Goal: Complete application form: Complete application form

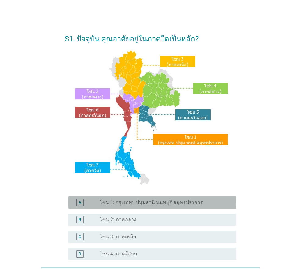
click at [142, 204] on label "โซน 1: กรุงเทพฯ ปทุมธานี นนทบุรี สมุทรปราการ" at bounding box center [151, 202] width 103 height 6
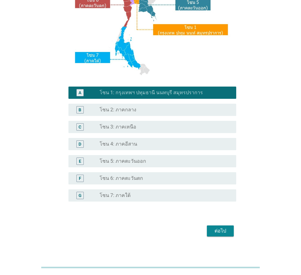
scroll to position [115, 0]
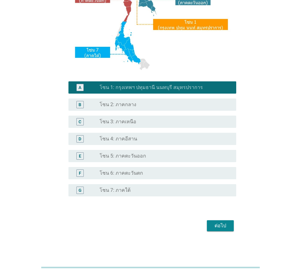
click at [209, 220] on button "ต่อไป" at bounding box center [220, 225] width 27 height 11
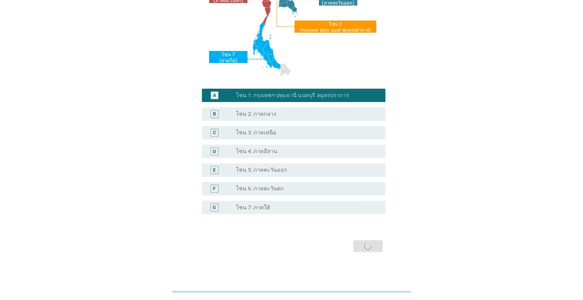
scroll to position [0, 0]
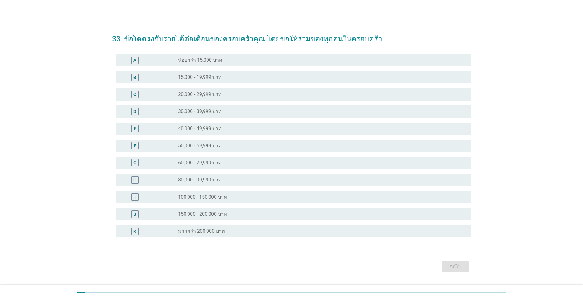
drag, startPoint x: 179, startPoint y: 145, endPoint x: 469, endPoint y: 275, distance: 318.0
click at [179, 145] on label "50,000 - 59,999 บาท" at bounding box center [199, 146] width 43 height 6
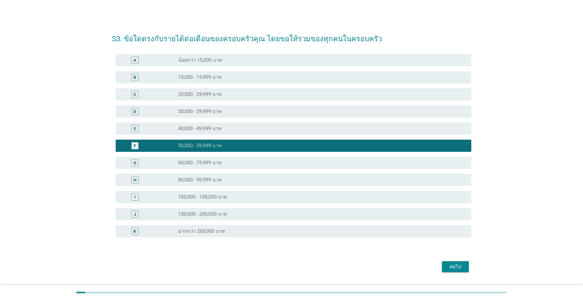
click at [301, 266] on div "ต่อไป" at bounding box center [291, 267] width 359 height 15
click at [301, 267] on div "ต่อไป" at bounding box center [455, 266] width 17 height 7
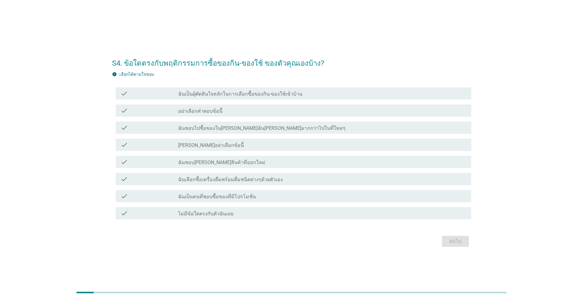
click at [268, 93] on label "ฉันเป็นผุ้ตัดสินใจหลักในการเลือกซื้อของกิน-ของใช้เข้าบ้าน" at bounding box center [240, 94] width 124 height 6
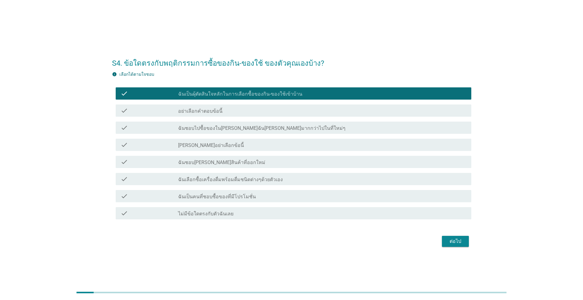
click at [185, 181] on label "ฉันเลือกซื้อเครื่องดื่มพร้อมดื่มชนิดต่างๆด้วยตัวเอง" at bounding box center [230, 180] width 105 height 6
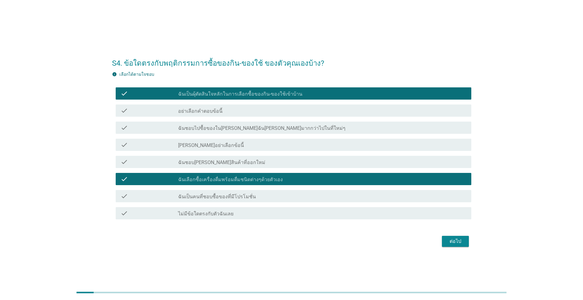
click at [192, 167] on div "check check_box_outline_blank ฉันชอบ[PERSON_NAME]สินค้าที่ออกใหม่" at bounding box center [294, 162] width 356 height 12
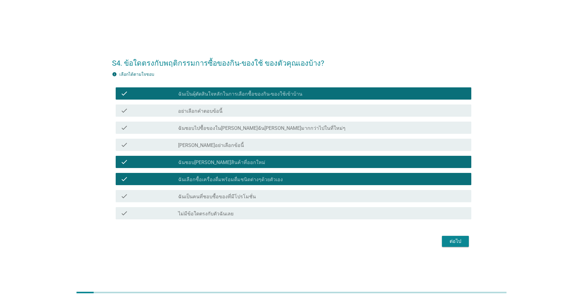
click at [301, 244] on div "ต่อไป" at bounding box center [455, 241] width 17 height 7
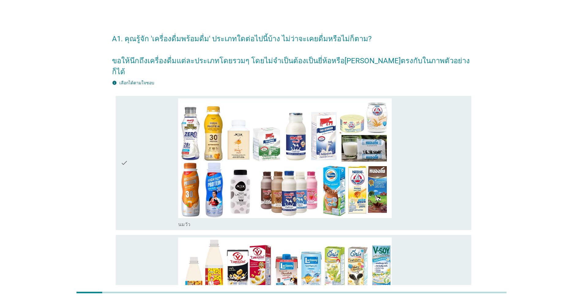
click at [129, 148] on div "check" at bounding box center [150, 164] width 58 height 130
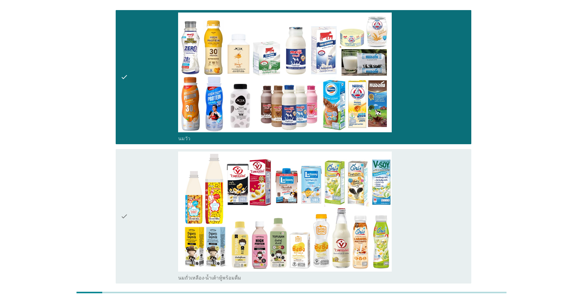
scroll to position [92, 0]
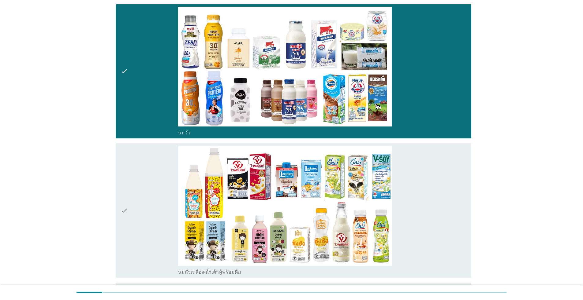
click at [129, 148] on div "check" at bounding box center [150, 211] width 58 height 130
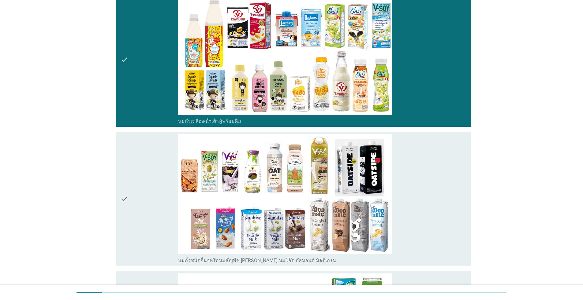
scroll to position [245, 0]
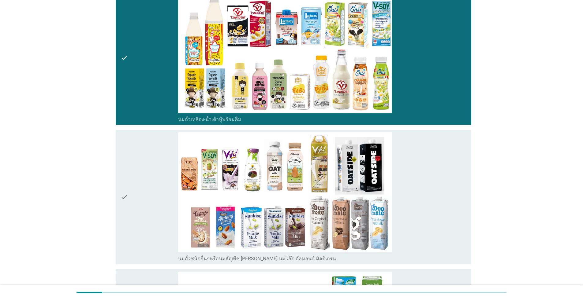
click at [129, 148] on div "check" at bounding box center [150, 197] width 58 height 130
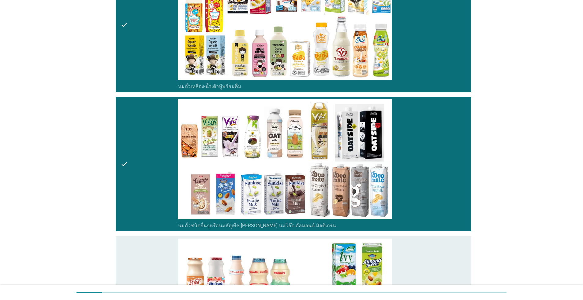
scroll to position [367, 0]
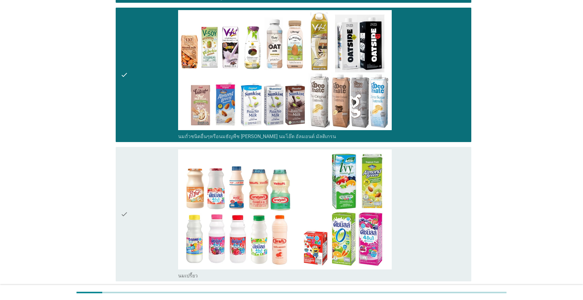
click at [129, 150] on div "check" at bounding box center [150, 215] width 58 height 130
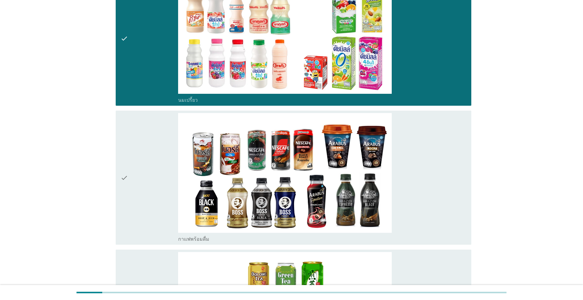
scroll to position [551, 0]
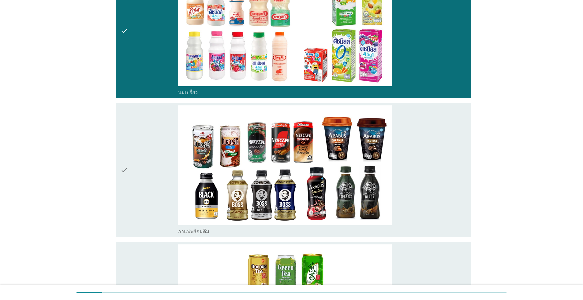
click at [129, 148] on div "check" at bounding box center [150, 171] width 58 height 130
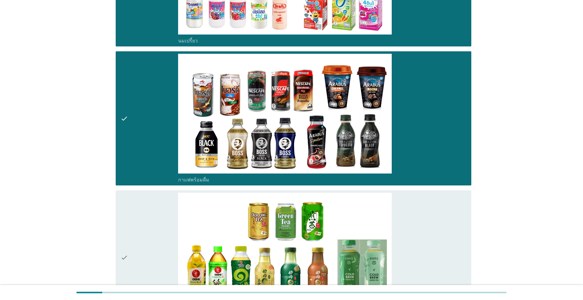
scroll to position [673, 0]
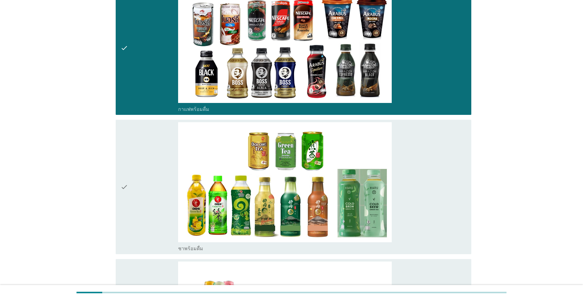
click at [129, 148] on div "check" at bounding box center [150, 187] width 58 height 130
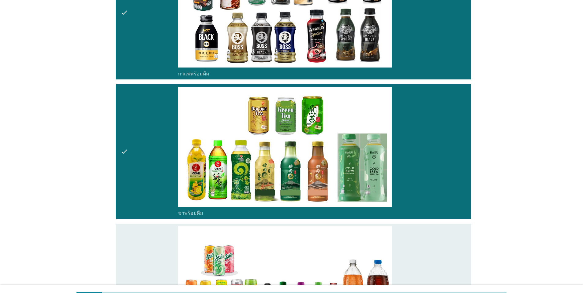
scroll to position [796, 0]
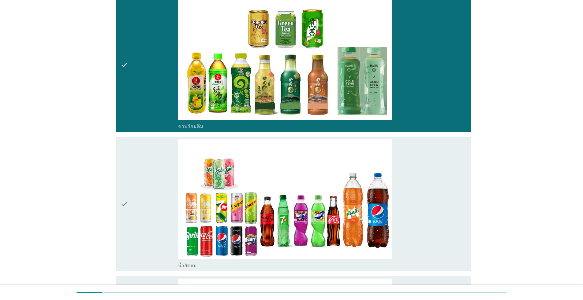
click at [129, 148] on div "check" at bounding box center [150, 205] width 58 height 130
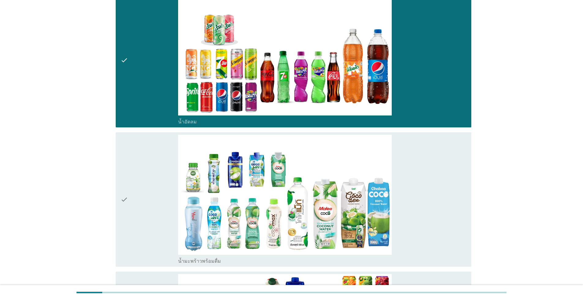
scroll to position [949, 0]
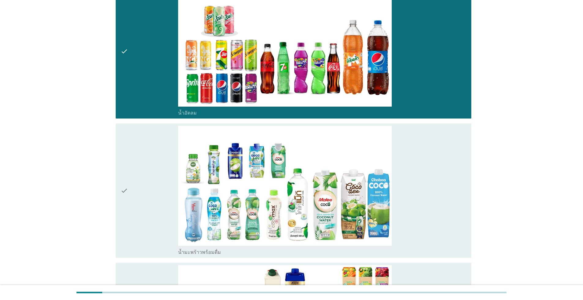
click at [129, 148] on div "check" at bounding box center [150, 191] width 58 height 130
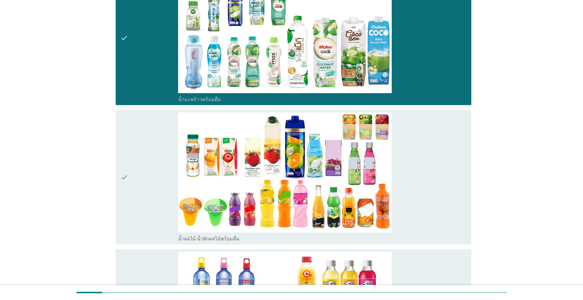
click at [129, 148] on div "check" at bounding box center [150, 178] width 58 height 130
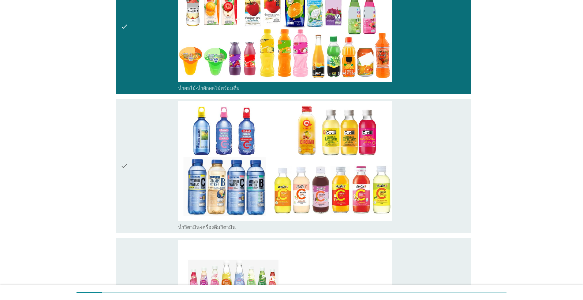
scroll to position [1285, 0]
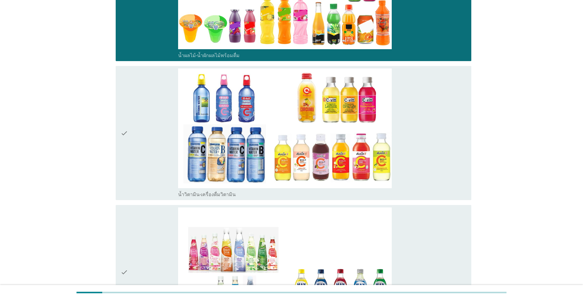
click at [129, 148] on div "check" at bounding box center [150, 134] width 58 height 130
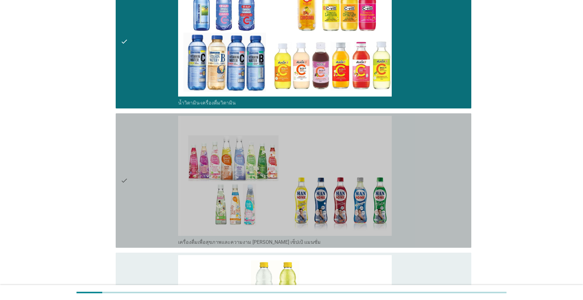
click at [129, 148] on div "check" at bounding box center [150, 181] width 58 height 130
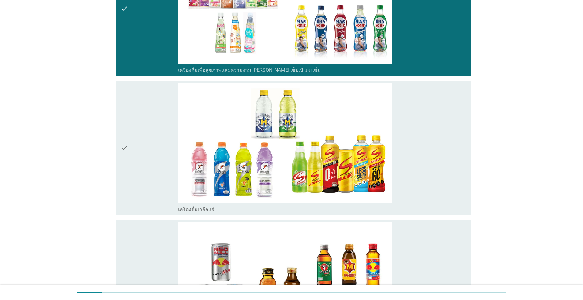
scroll to position [1591, 0]
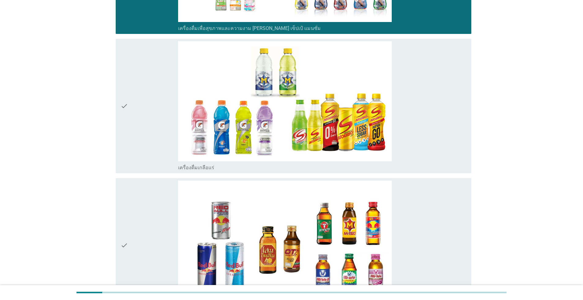
click at [129, 148] on div "check" at bounding box center [150, 106] width 58 height 130
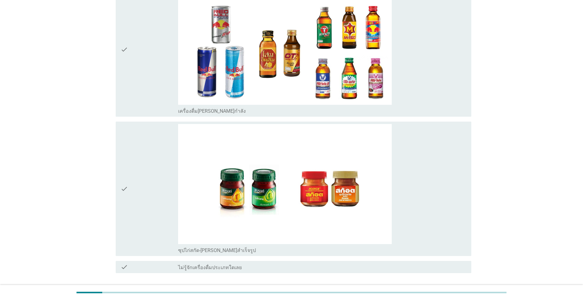
scroll to position [1805, 0]
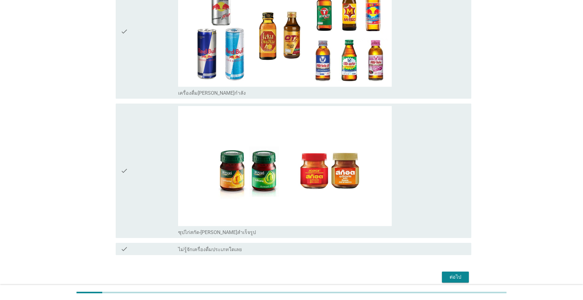
click at [129, 148] on div "check" at bounding box center [150, 171] width 58 height 130
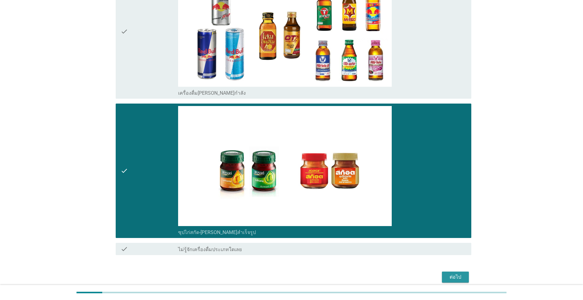
click at [301, 274] on div "ต่อไป" at bounding box center [455, 277] width 17 height 7
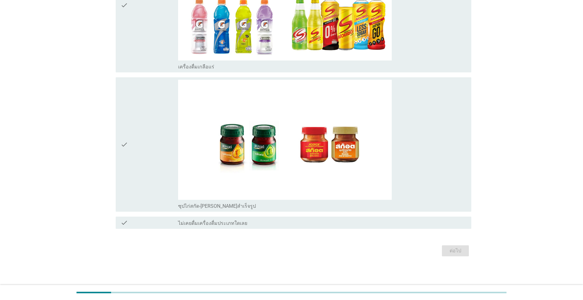
scroll to position [0, 0]
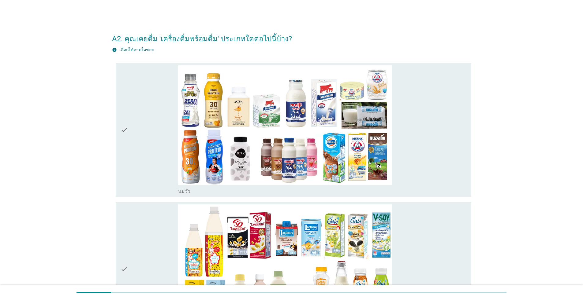
click at [168, 153] on div "check" at bounding box center [150, 130] width 58 height 130
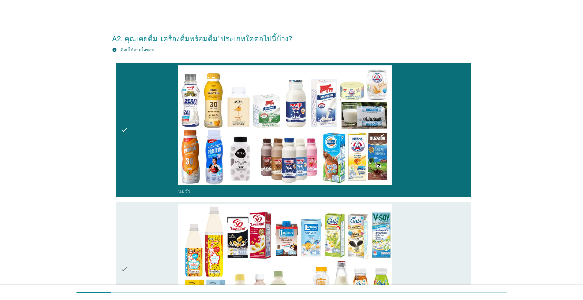
click at [162, 210] on div "check" at bounding box center [150, 270] width 58 height 130
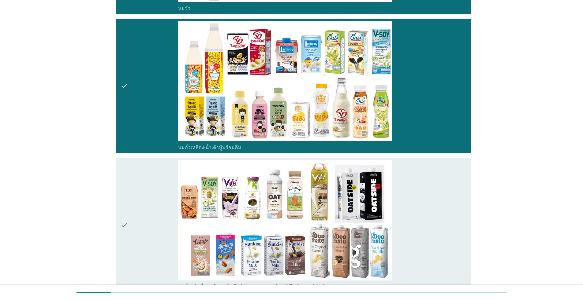
click at [163, 210] on div "check" at bounding box center [150, 226] width 58 height 130
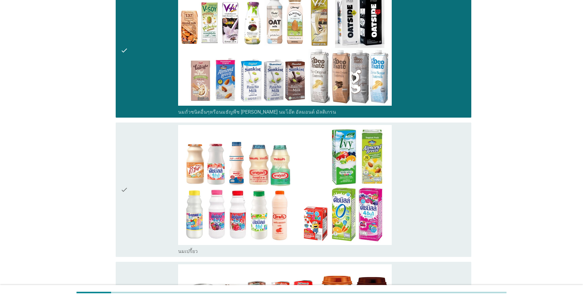
scroll to position [367, 0]
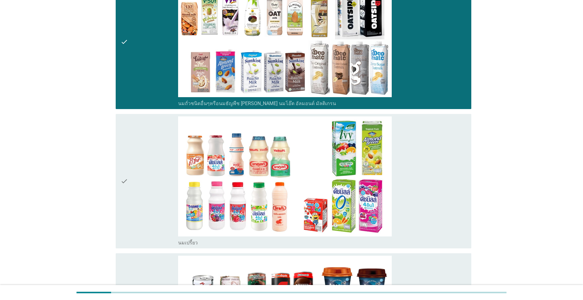
click at [163, 210] on div "check" at bounding box center [150, 182] width 58 height 130
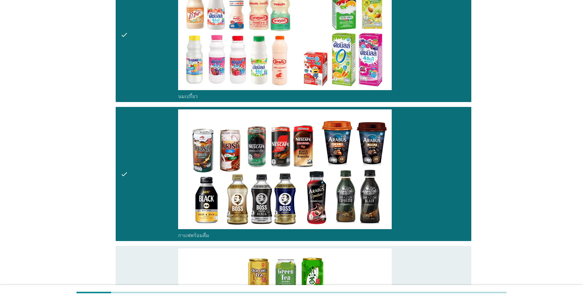
scroll to position [581, 0]
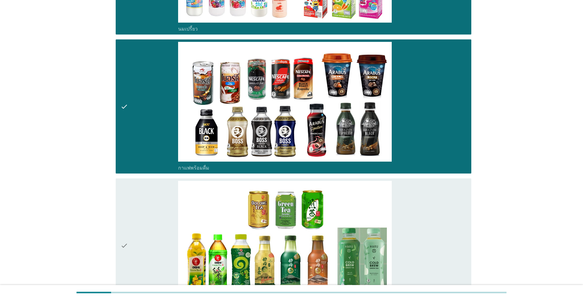
click at [155, 219] on div "check" at bounding box center [150, 246] width 58 height 130
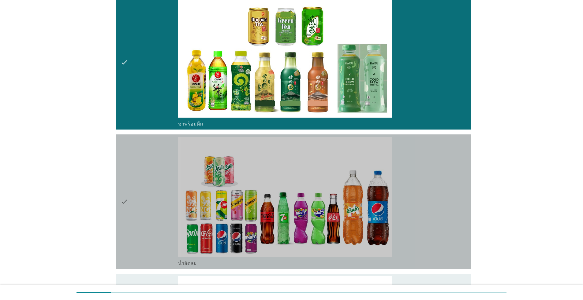
click at [155, 219] on div "check" at bounding box center [150, 202] width 58 height 130
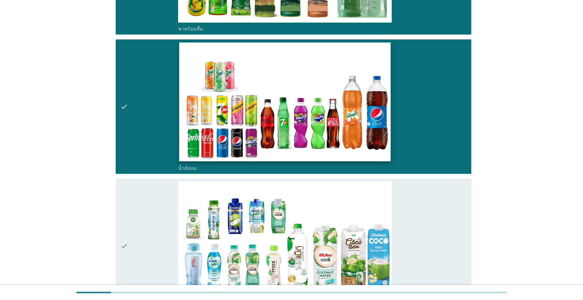
scroll to position [979, 0]
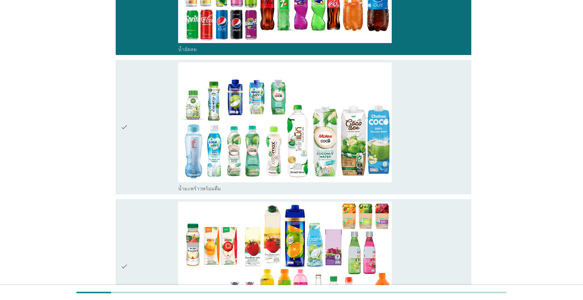
click at [126, 148] on icon "check" at bounding box center [124, 127] width 7 height 130
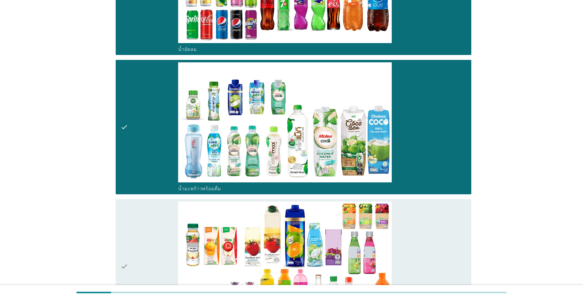
click at [141, 212] on div "check" at bounding box center [150, 267] width 58 height 130
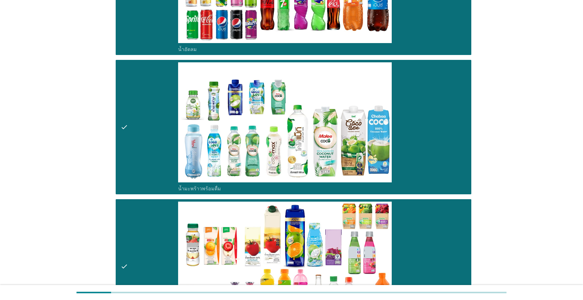
scroll to position [1193, 0]
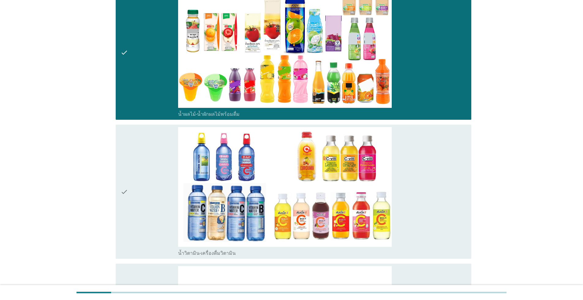
click at [154, 200] on div "check" at bounding box center [150, 192] width 58 height 130
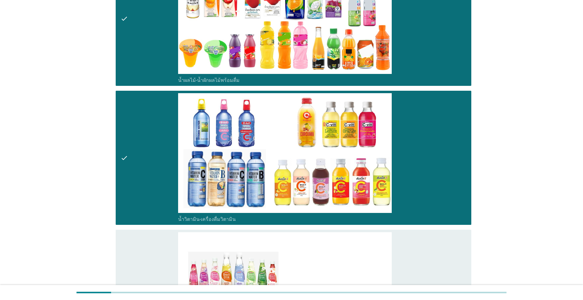
scroll to position [1377, 0]
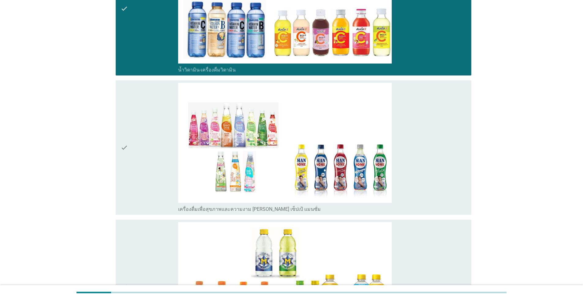
click at [166, 144] on div "check" at bounding box center [150, 148] width 58 height 130
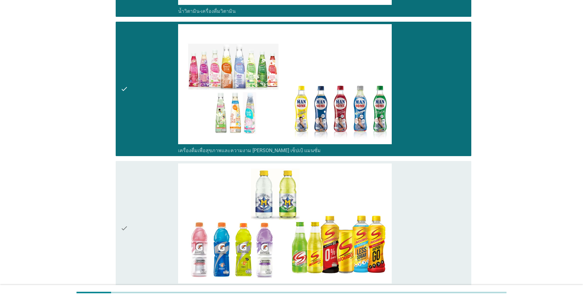
scroll to position [1530, 0]
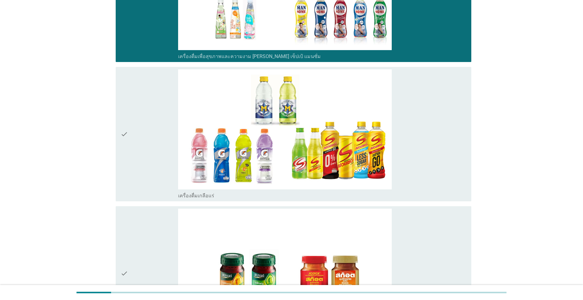
click at [164, 139] on div "check" at bounding box center [150, 134] width 58 height 130
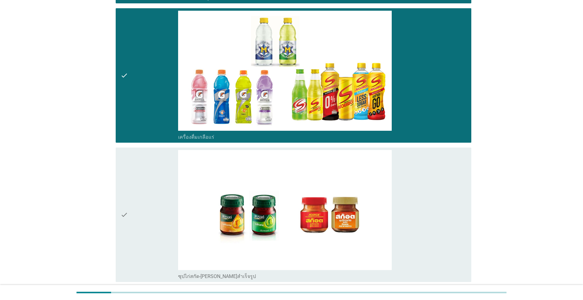
scroll to position [1659, 0]
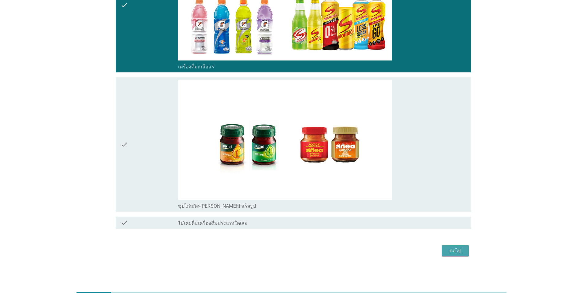
click at [301, 252] on div "ต่อไป" at bounding box center [455, 251] width 17 height 7
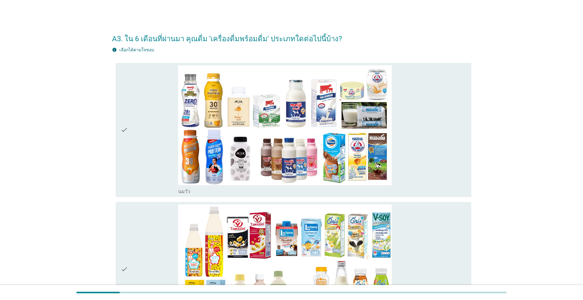
click at [147, 147] on div "check" at bounding box center [150, 130] width 58 height 130
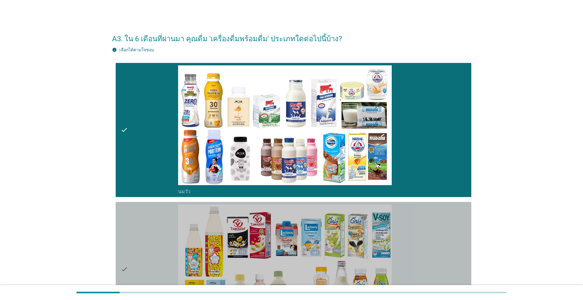
click at [132, 212] on div "check" at bounding box center [150, 270] width 58 height 130
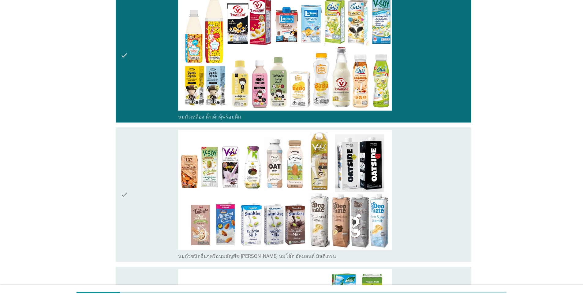
click at [132, 212] on div "check" at bounding box center [150, 195] width 58 height 130
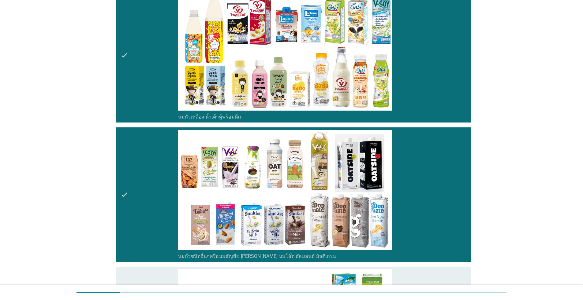
scroll to position [367, 0]
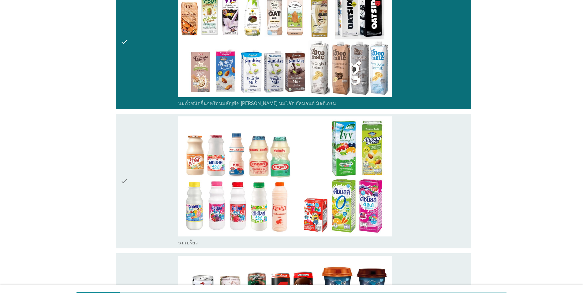
click at [132, 212] on div "check" at bounding box center [150, 182] width 58 height 130
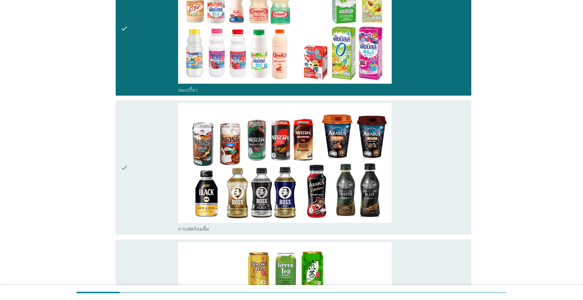
click at [132, 212] on div "check" at bounding box center [150, 168] width 58 height 130
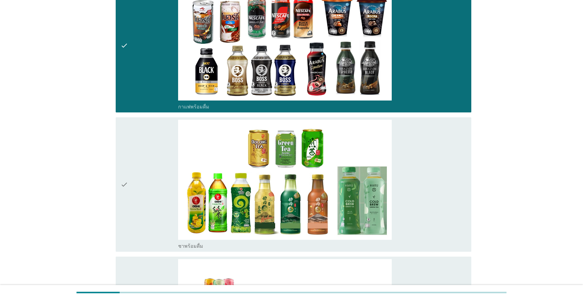
click at [132, 212] on div "check" at bounding box center [150, 185] width 58 height 130
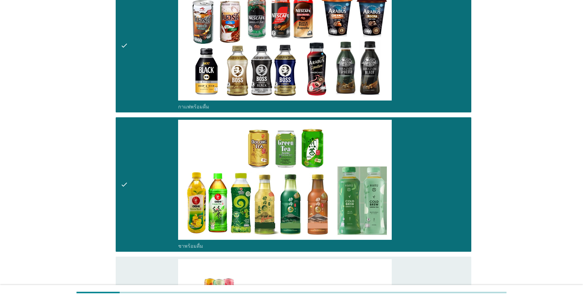
scroll to position [826, 0]
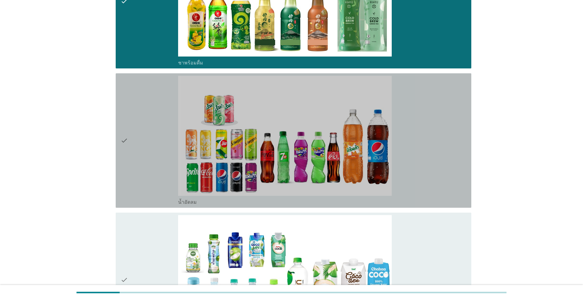
click at [151, 147] on div "check" at bounding box center [150, 141] width 58 height 130
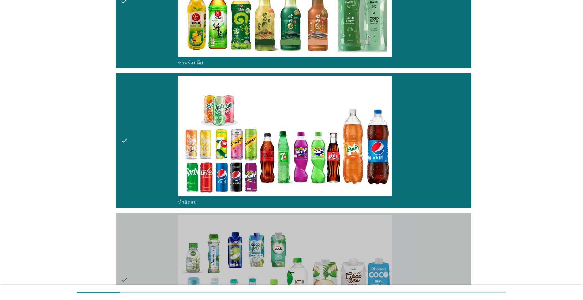
click at [155, 233] on div "check" at bounding box center [150, 280] width 58 height 130
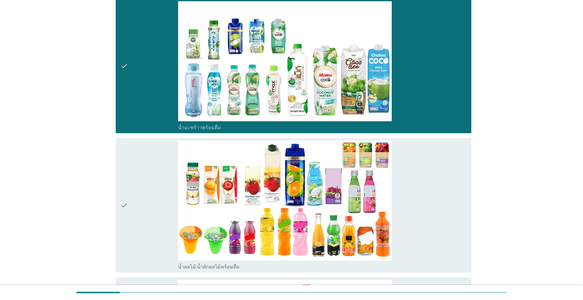
click at [151, 214] on div "check" at bounding box center [150, 206] width 58 height 130
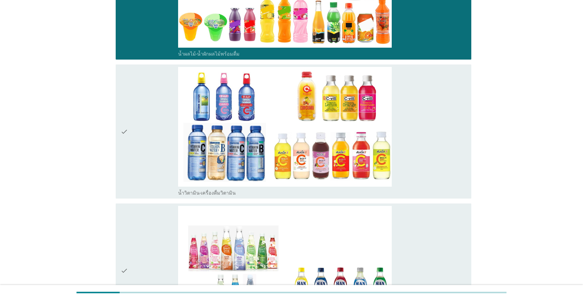
scroll to position [1255, 0]
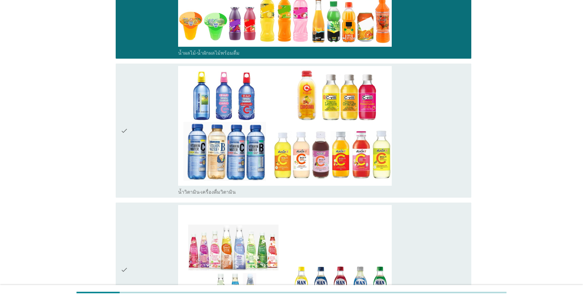
click at [168, 133] on div "check" at bounding box center [150, 131] width 58 height 130
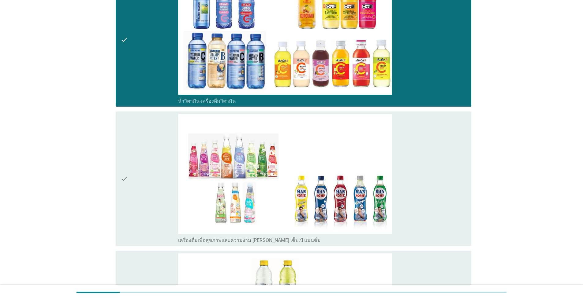
scroll to position [1407, 0]
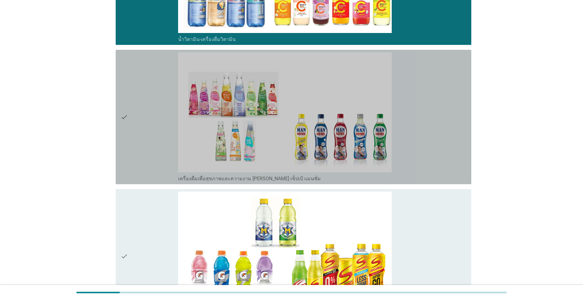
click at [168, 133] on div "check" at bounding box center [150, 117] width 58 height 130
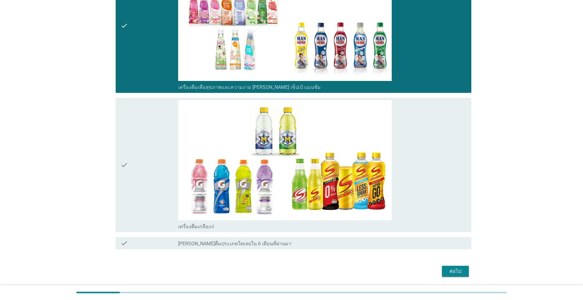
scroll to position [1499, 0]
click at [301, 274] on div "ต่อไป" at bounding box center [455, 271] width 17 height 7
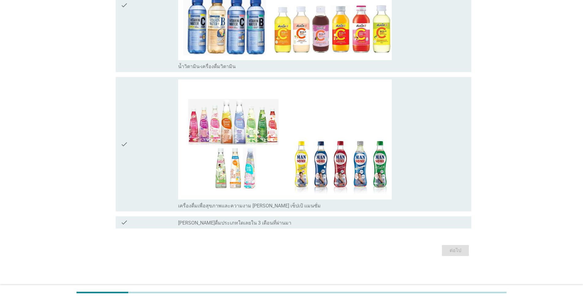
scroll to position [0, 0]
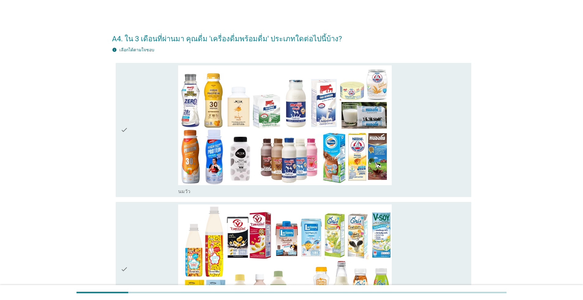
click at [131, 137] on div "check" at bounding box center [150, 130] width 58 height 130
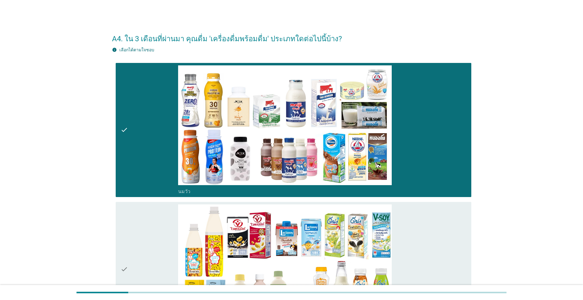
click at [173, 233] on div "check" at bounding box center [150, 270] width 58 height 130
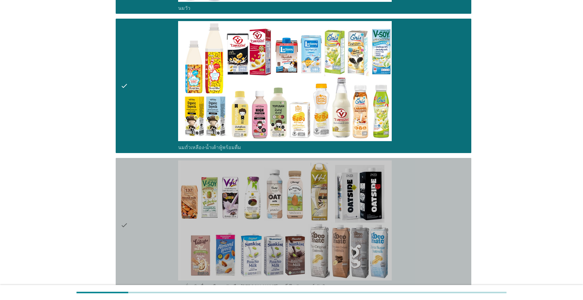
click at [170, 223] on div "check" at bounding box center [150, 226] width 58 height 130
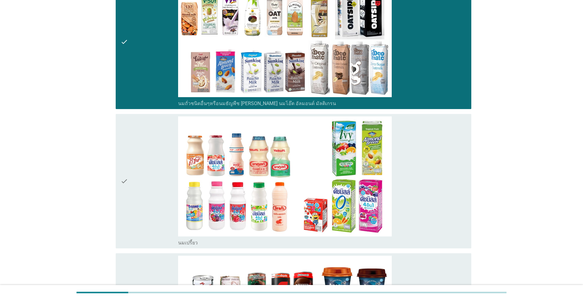
click at [139, 201] on div "check" at bounding box center [150, 182] width 58 height 130
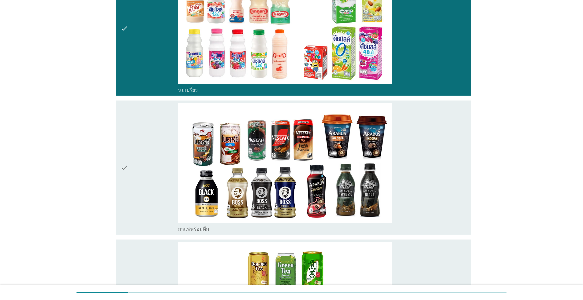
click at [136, 180] on div "check" at bounding box center [150, 168] width 58 height 130
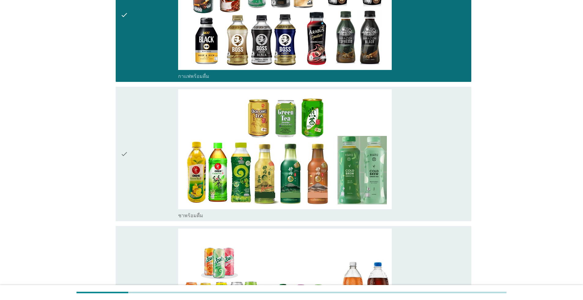
click at [136, 180] on div "check" at bounding box center [150, 154] width 58 height 130
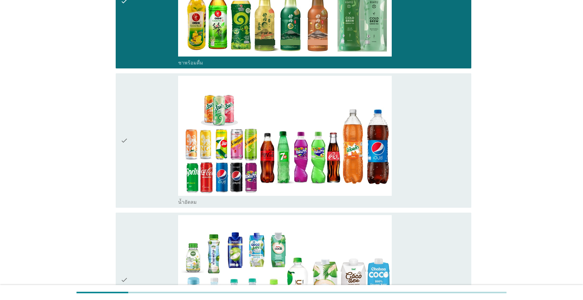
click at [136, 180] on div "check" at bounding box center [150, 141] width 58 height 130
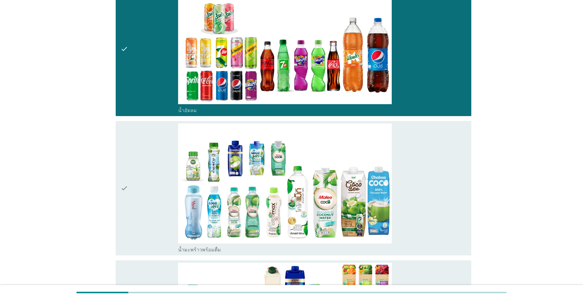
click at [136, 180] on div "check" at bounding box center [150, 189] width 58 height 130
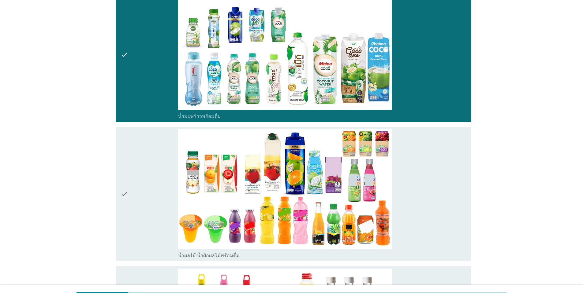
scroll to position [1132, 0]
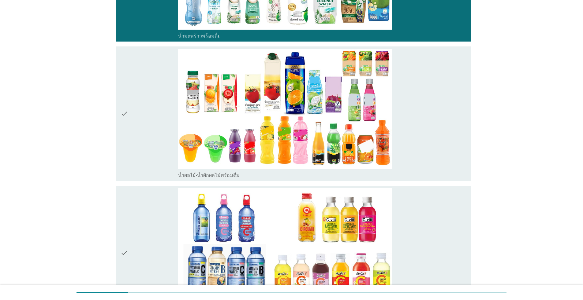
click at [154, 129] on div "check" at bounding box center [150, 114] width 58 height 130
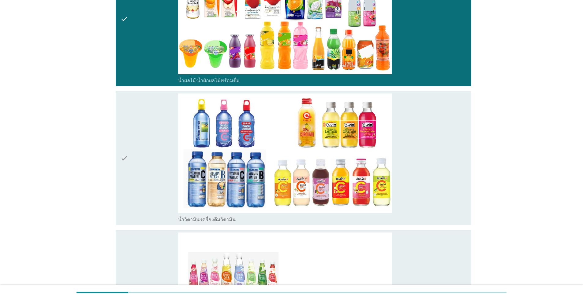
scroll to position [1285, 0]
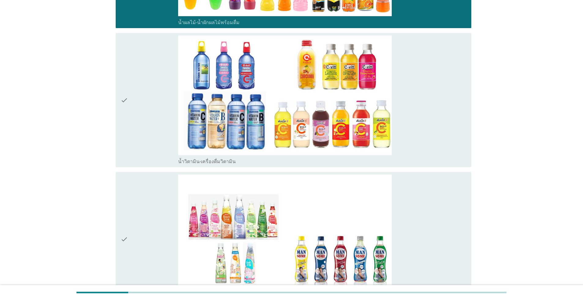
click at [173, 204] on div "check" at bounding box center [150, 240] width 58 height 130
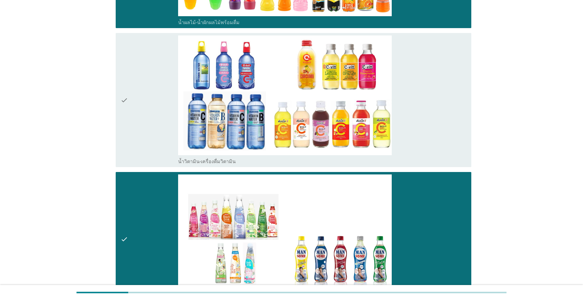
scroll to position [1380, 0]
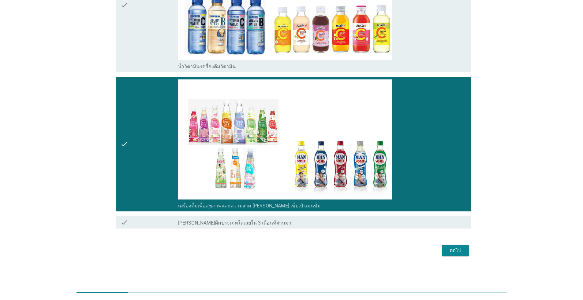
click at [301, 251] on div "ต่อไป" at bounding box center [455, 250] width 17 height 7
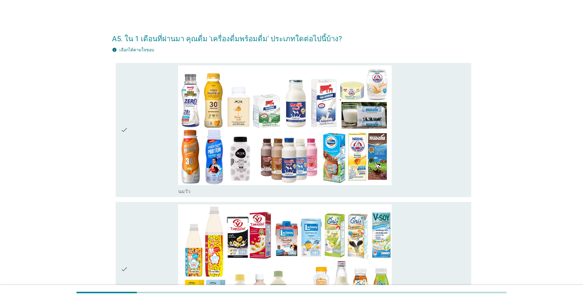
click at [152, 117] on div "check" at bounding box center [150, 130] width 58 height 130
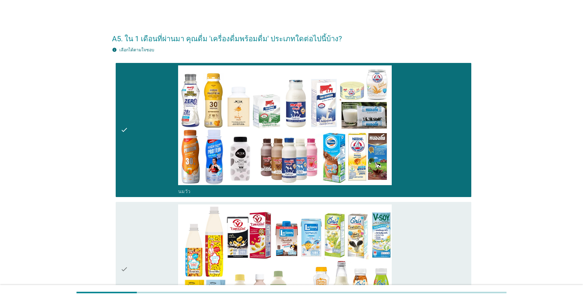
scroll to position [122, 0]
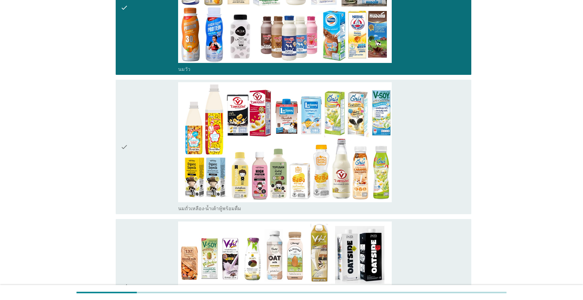
click at [152, 117] on div "check" at bounding box center [150, 147] width 58 height 130
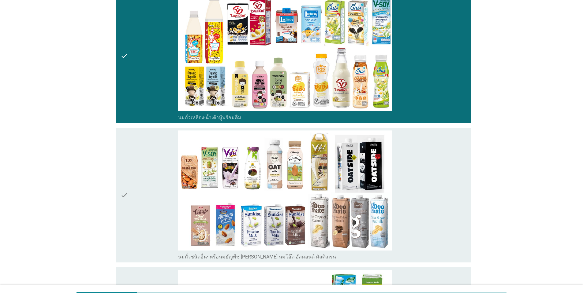
scroll to position [214, 0]
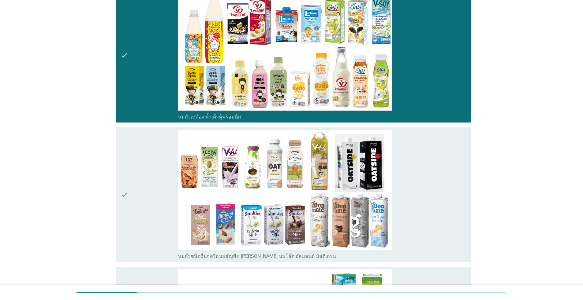
click at [162, 161] on div "check" at bounding box center [150, 195] width 58 height 130
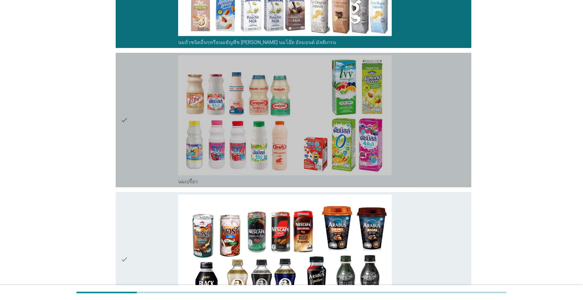
click at [162, 157] on div "check" at bounding box center [150, 120] width 58 height 130
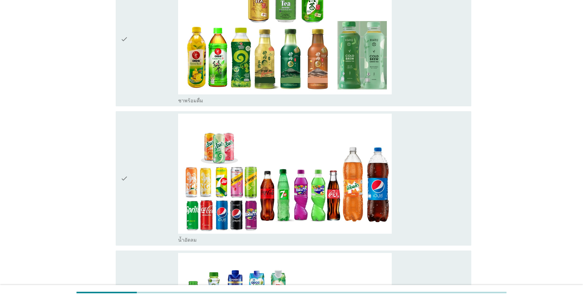
scroll to position [826, 0]
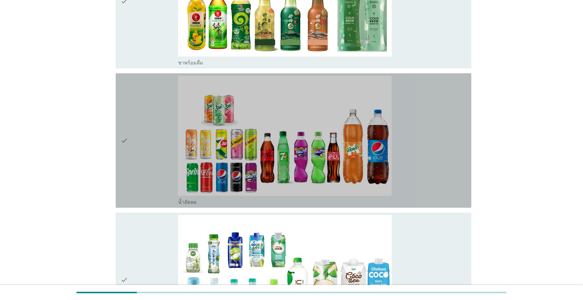
click at [151, 150] on div "check" at bounding box center [150, 141] width 58 height 130
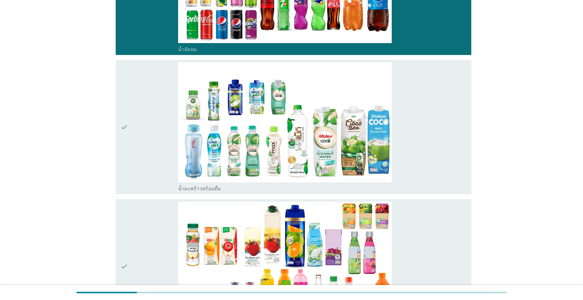
click at [151, 150] on div "check" at bounding box center [150, 127] width 58 height 130
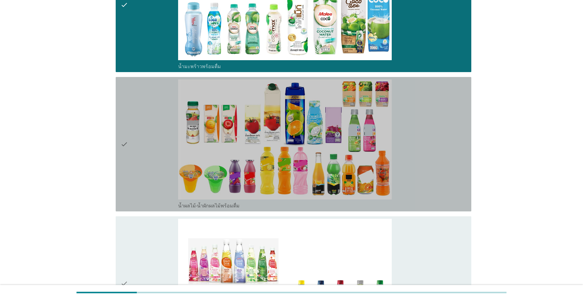
click at [151, 150] on div "check" at bounding box center [150, 145] width 58 height 130
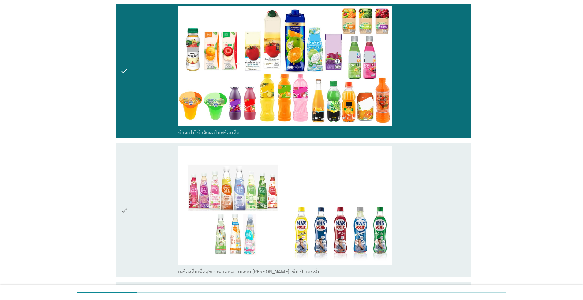
scroll to position [1241, 0]
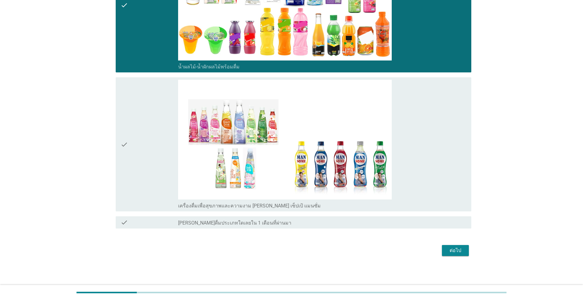
click at [151, 150] on div "check" at bounding box center [150, 145] width 58 height 130
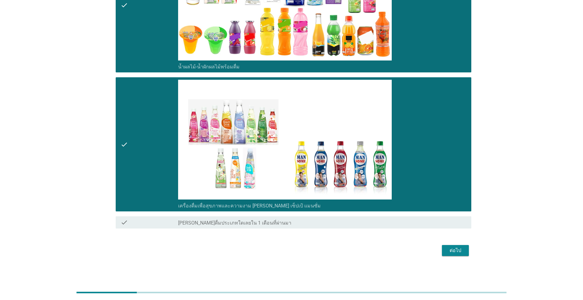
click at [301, 250] on div "ต่อไป" at bounding box center [455, 250] width 17 height 7
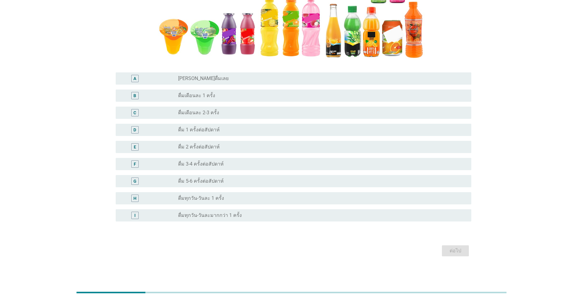
scroll to position [159, 0]
click at [203, 164] on label "ดื่ม 3-4 ครั้งต่อสัปดาห์" at bounding box center [201, 164] width 46 height 6
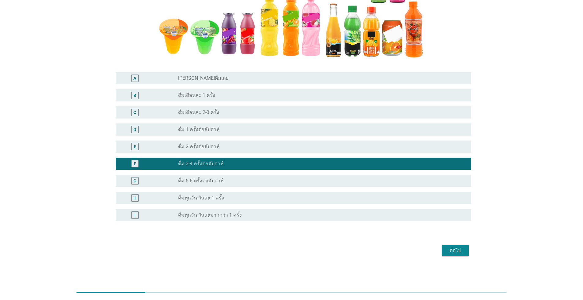
click at [301, 248] on button "ต่อไป" at bounding box center [455, 250] width 27 height 11
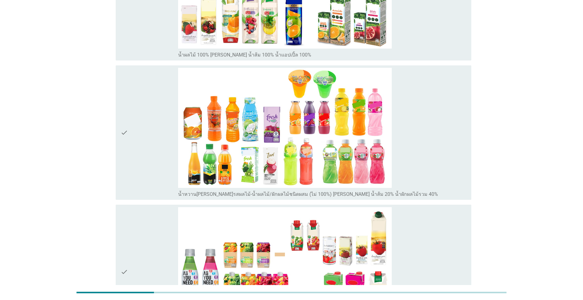
scroll to position [0, 0]
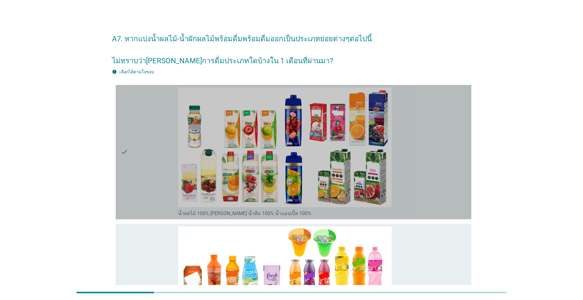
click at [148, 178] on div "check" at bounding box center [150, 153] width 58 height 130
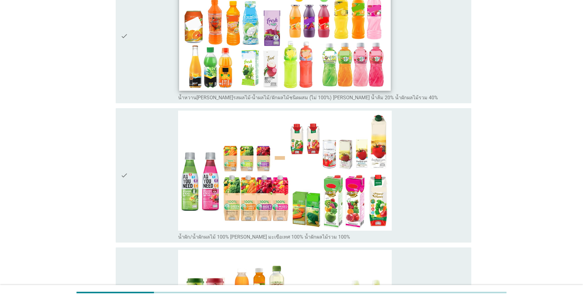
scroll to position [337, 0]
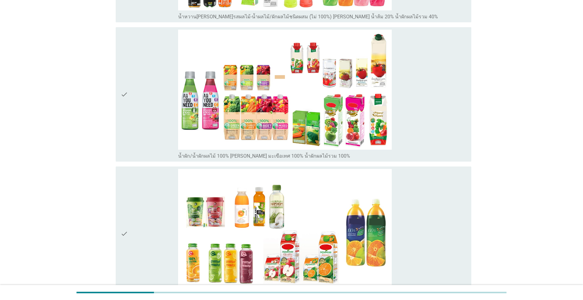
click at [162, 126] on div "check" at bounding box center [150, 95] width 58 height 130
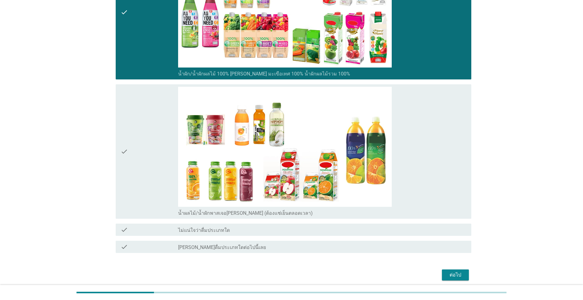
scroll to position [428, 0]
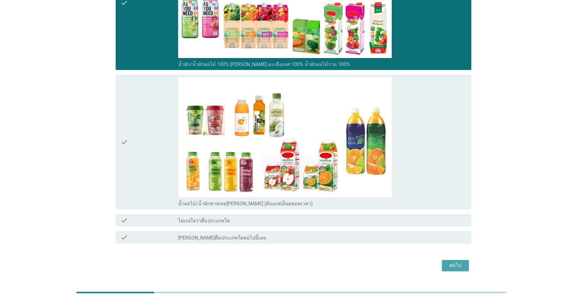
click at [301, 261] on button "ต่อไป" at bounding box center [455, 265] width 27 height 11
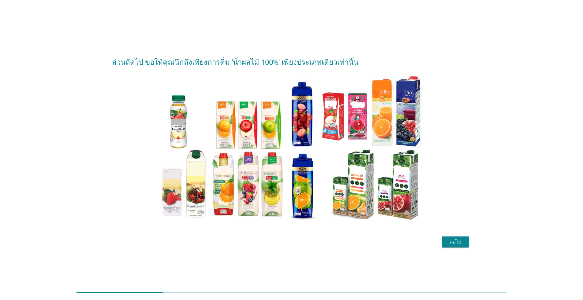
click at [301, 240] on div "ต่อไป" at bounding box center [455, 242] width 17 height 7
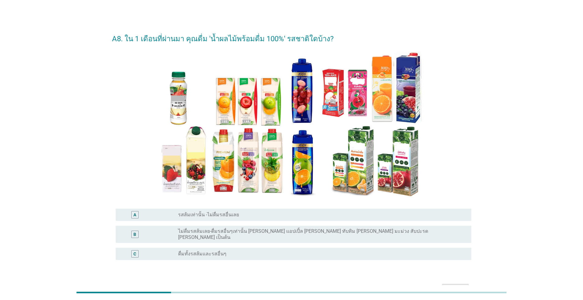
click at [183, 251] on label "ดื่มทั้งรสส้มและรสอื่นๆ" at bounding box center [202, 254] width 48 height 6
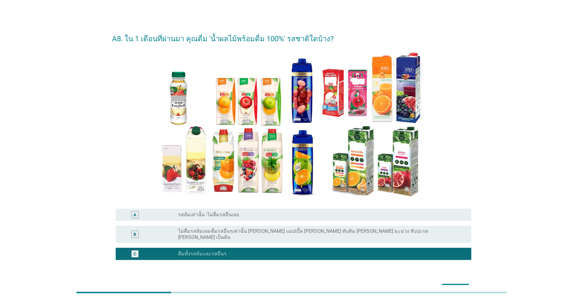
click at [301, 275] on div "ต่อไป" at bounding box center [455, 289] width 17 height 7
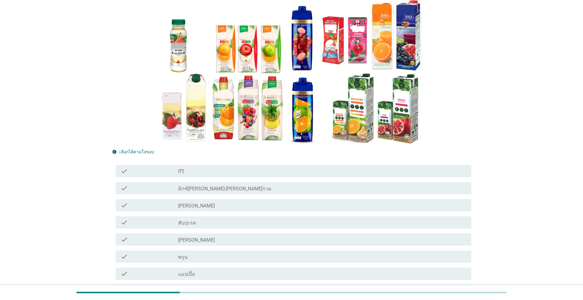
scroll to position [61, 0]
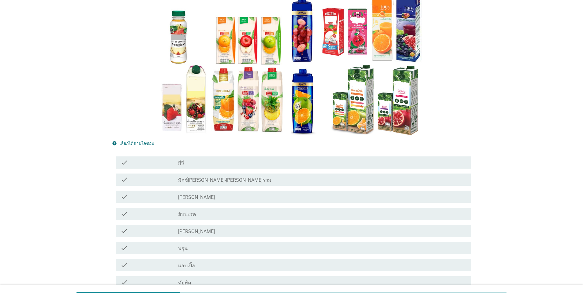
click at [186, 181] on label "มิกซ์[PERSON_NAME]-[PERSON_NAME]รวม" at bounding box center [224, 180] width 93 height 6
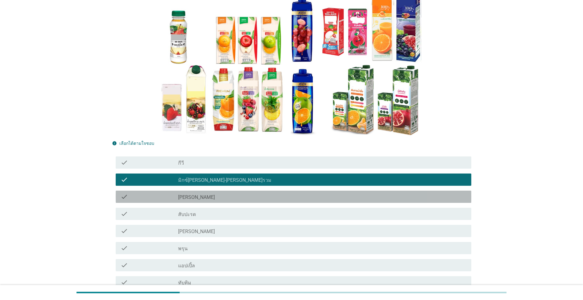
click at [188, 199] on label "[PERSON_NAME]" at bounding box center [196, 198] width 37 height 6
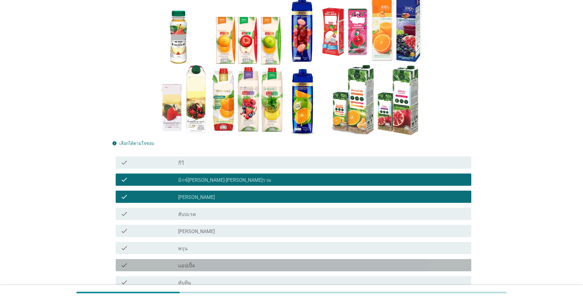
click at [185, 266] on label "แอปเปิ้ล" at bounding box center [186, 266] width 17 height 6
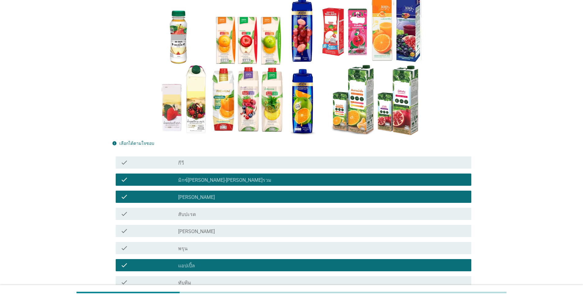
scroll to position [92, 0]
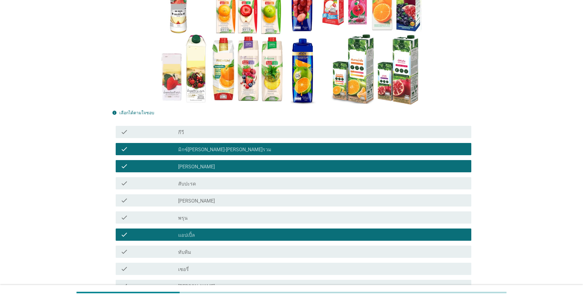
click at [185, 258] on div "check check_box_outline_blank ทับทิม" at bounding box center [294, 252] width 356 height 12
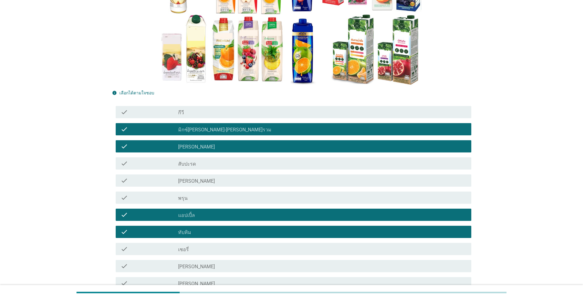
scroll to position [122, 0]
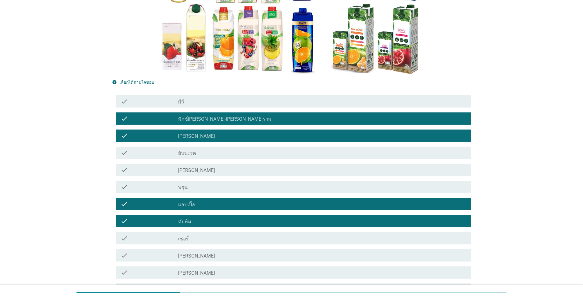
click at [185, 258] on label "[PERSON_NAME]" at bounding box center [196, 256] width 37 height 6
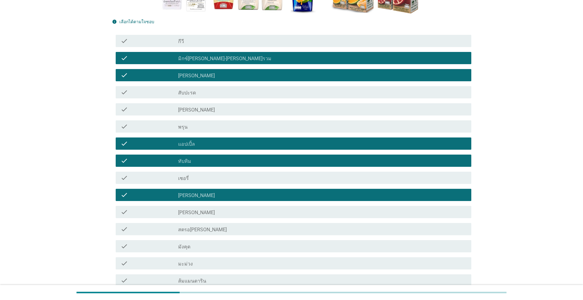
scroll to position [184, 0]
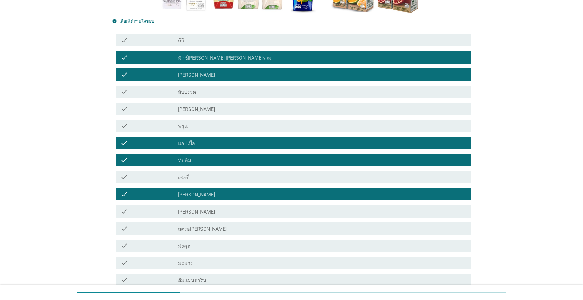
click at [185, 233] on div "check check_box_outline_blank สตรอ[PERSON_NAME]" at bounding box center [294, 229] width 356 height 12
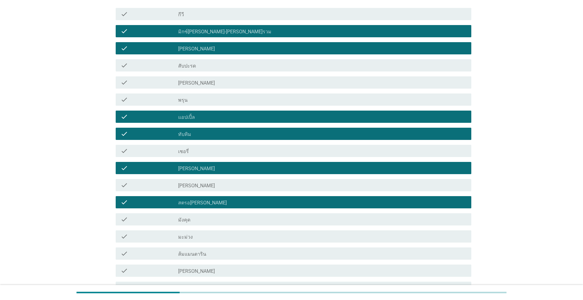
scroll to position [245, 0]
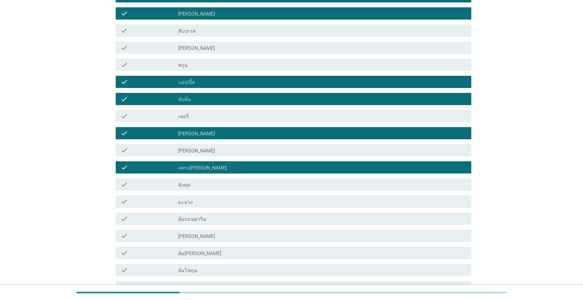
click at [188, 255] on label "ส้ม[PERSON_NAME]" at bounding box center [199, 254] width 43 height 6
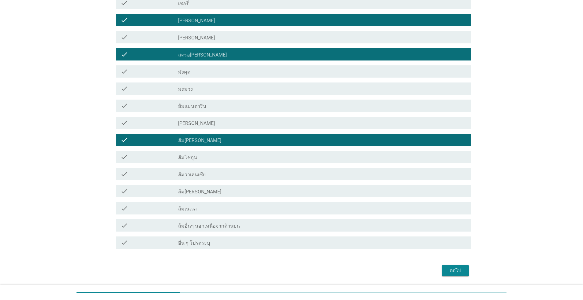
scroll to position [378, 0]
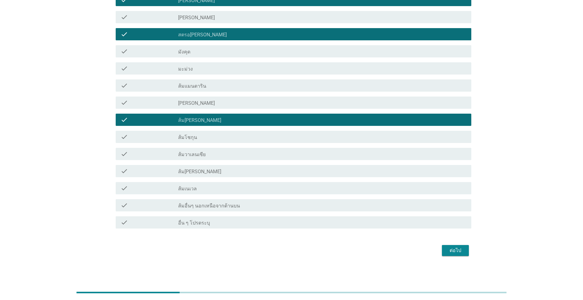
click at [301, 251] on div "ต่อไป" at bounding box center [455, 250] width 17 height 7
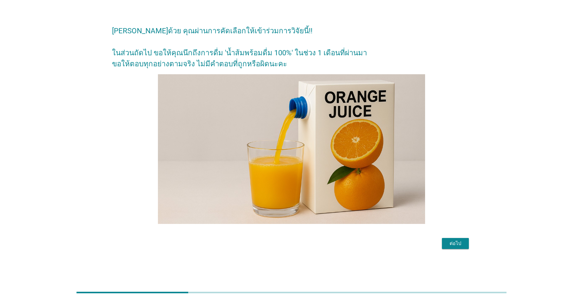
scroll to position [0, 0]
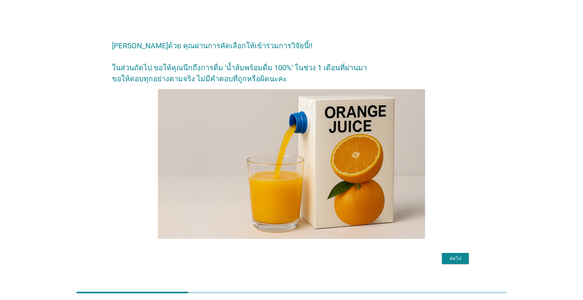
click at [301, 259] on button "ต่อไป" at bounding box center [455, 258] width 27 height 11
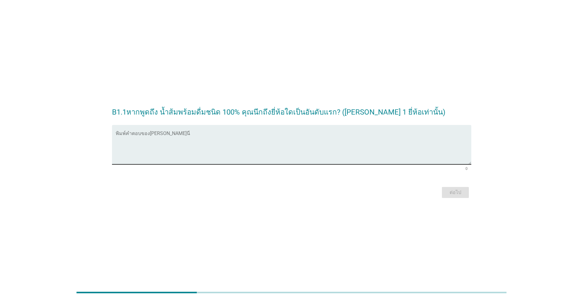
click at [153, 132] on div "พิมพ์คำตอบของ[PERSON_NAME]นี่" at bounding box center [294, 144] width 356 height 39
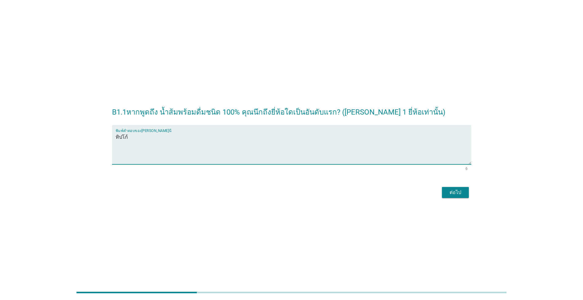
type textarea "ทิปโก้"
click at [301, 189] on div "ต่อไป" at bounding box center [455, 192] width 17 height 7
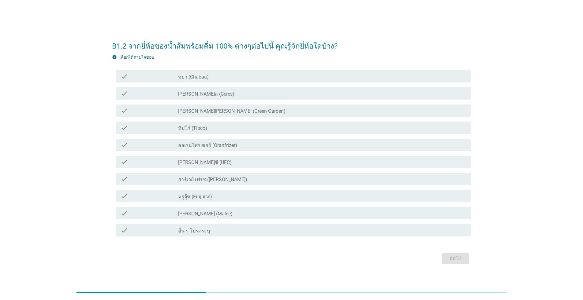
click at [166, 77] on div "check" at bounding box center [150, 76] width 58 height 7
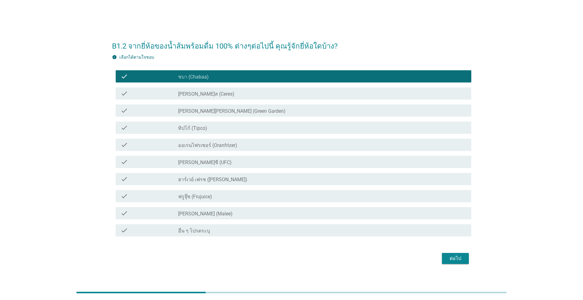
click at [183, 129] on label "ทิปโก้ (Tipco)" at bounding box center [192, 128] width 29 height 6
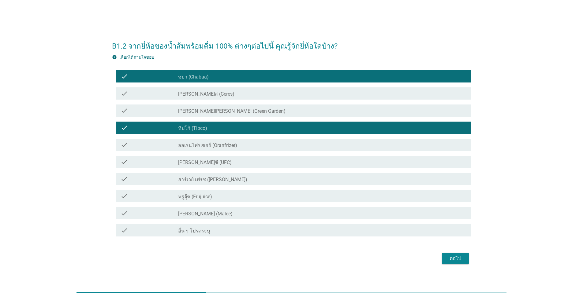
click at [196, 216] on label "[PERSON_NAME] (Malee)" at bounding box center [205, 214] width 54 height 6
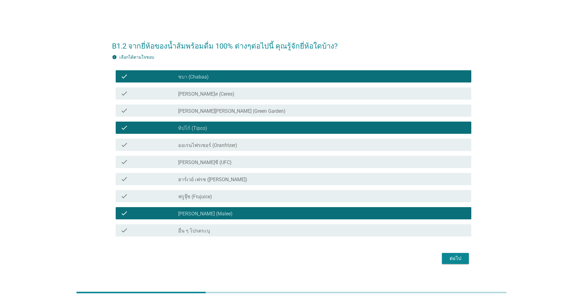
click at [301, 263] on button "ต่อไป" at bounding box center [455, 258] width 27 height 11
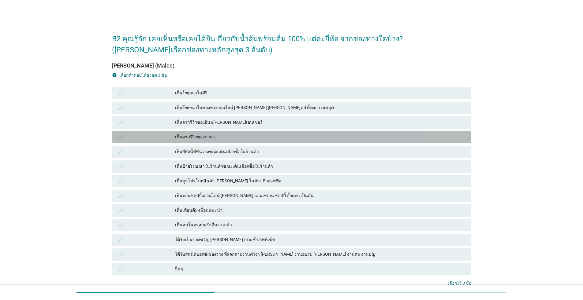
click at [176, 131] on div "check เห็นจากรีวิวของดารา" at bounding box center [291, 137] width 359 height 12
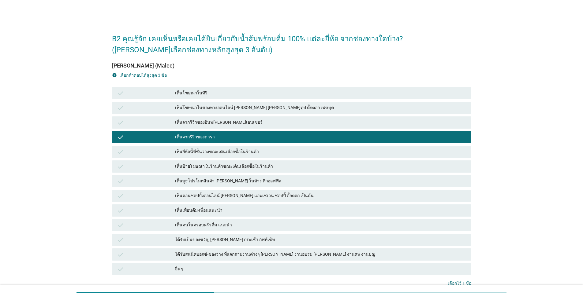
click at [233, 214] on div "เห็นเพื่อนดื่ม-เพื่อนแนะนำ" at bounding box center [320, 210] width 291 height 7
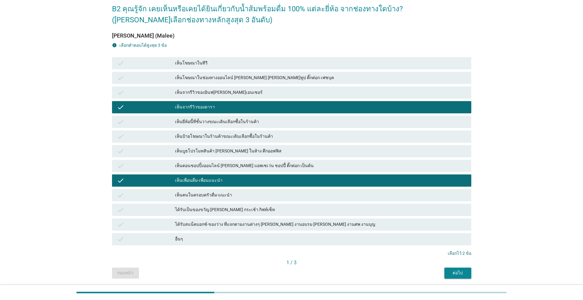
scroll to position [50, 0]
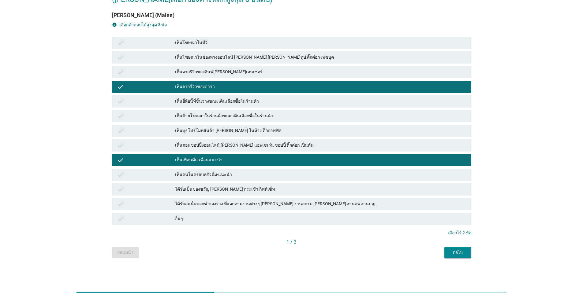
click at [214, 117] on div "เห็นป้ายโฆษณาในร้านค้าขณะเดินเลือกซื้อในร้านค้า" at bounding box center [320, 116] width 291 height 7
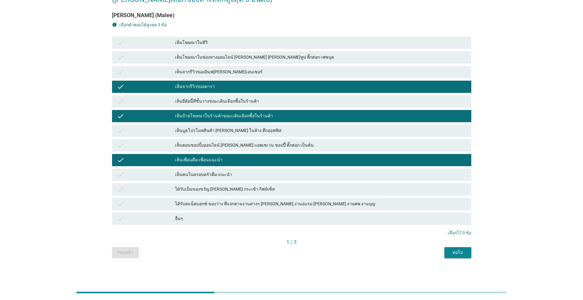
click at [301, 253] on div "ต่อไป" at bounding box center [457, 253] width 17 height 6
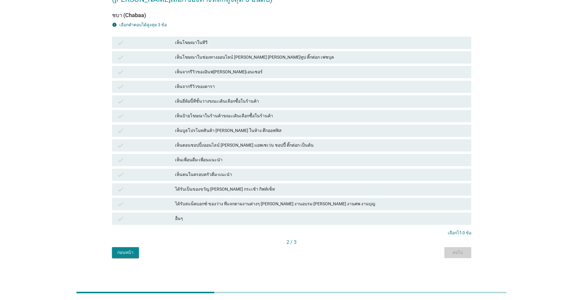
scroll to position [0, 0]
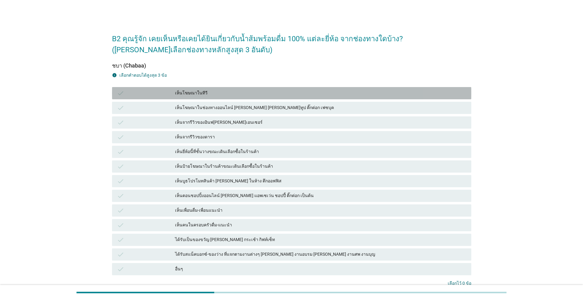
click at [219, 91] on div "เห็นโฆษณาในทีวี" at bounding box center [320, 93] width 291 height 7
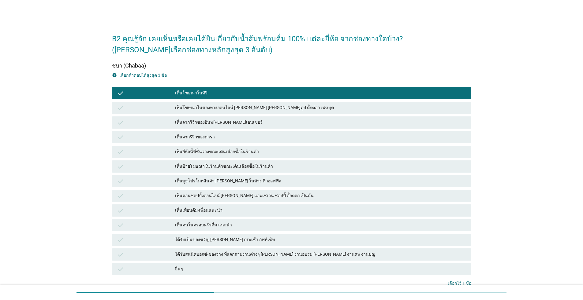
click at [245, 165] on div "เห็นป้ายโฆษณาในร้านค้าขณะเดินเลือกซื้อในร้านค้า" at bounding box center [320, 166] width 291 height 7
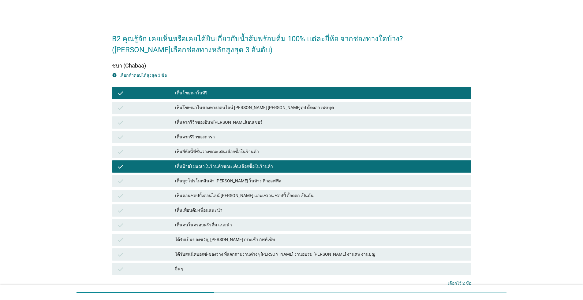
click at [254, 229] on div "เห็นคนในครอบครัวดื่ม-แนะนำ" at bounding box center [320, 225] width 291 height 7
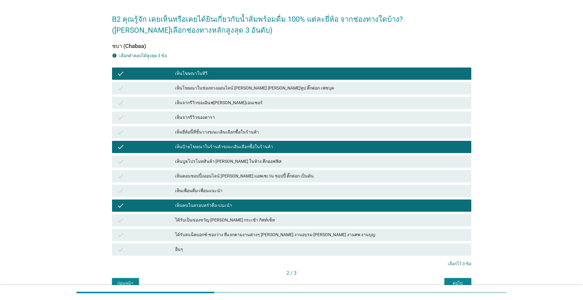
scroll to position [50, 0]
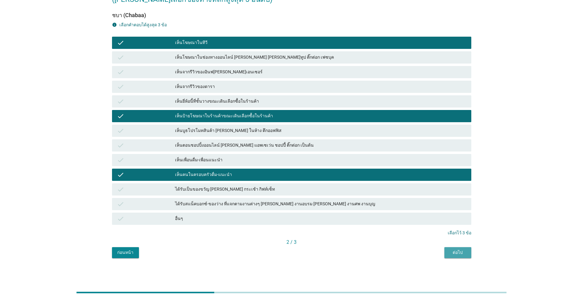
click at [301, 255] on div "ต่อไป" at bounding box center [457, 253] width 17 height 6
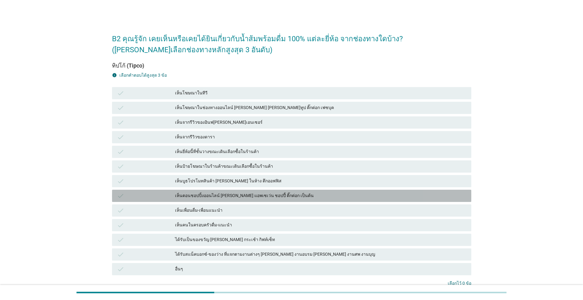
click at [186, 197] on div "เห็นตอนชอปปิ้งออนไลน์ [PERSON_NAME] แอพเซเว่น ชอปปี้ ติ๊กต่อก เป็นต้น" at bounding box center [320, 195] width 291 height 7
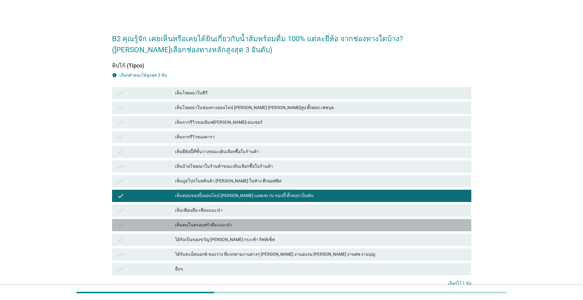
drag, startPoint x: 176, startPoint y: 228, endPoint x: 177, endPoint y: 224, distance: 4.0
click at [176, 228] on div "เห็นคนในครอบครัวดื่ม-แนะนำ" at bounding box center [320, 225] width 291 height 7
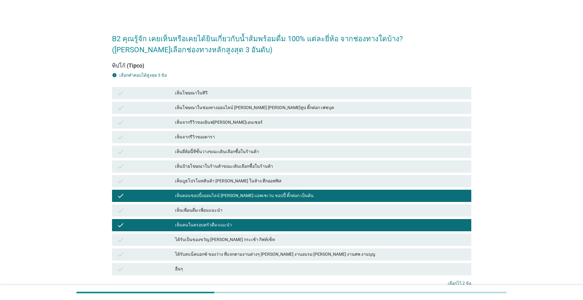
click at [173, 217] on div "check เห็นเพื่อนดื่ม-เพื่อนแนะนำ" at bounding box center [291, 211] width 359 height 12
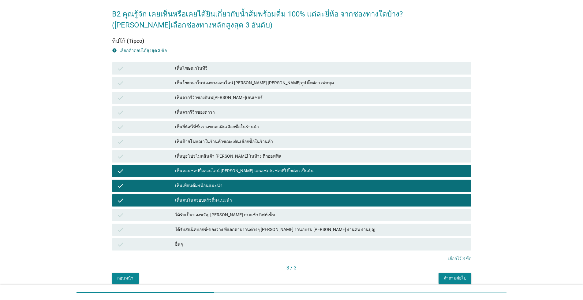
scroll to position [50, 0]
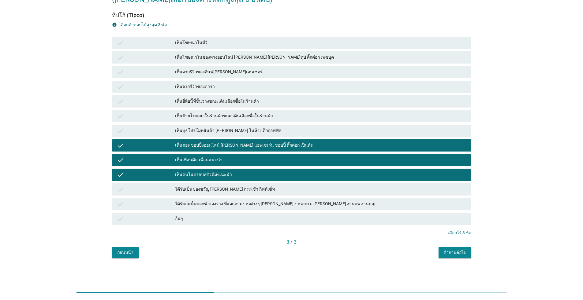
click at [301, 255] on div "คำถามต่อไป" at bounding box center [454, 253] width 23 height 6
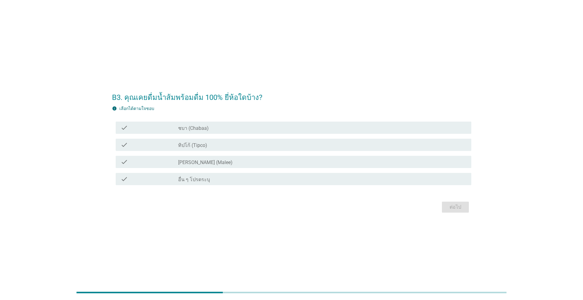
click at [177, 167] on div "check check_box_outline_blank [PERSON_NAME] (Malee)" at bounding box center [294, 162] width 356 height 12
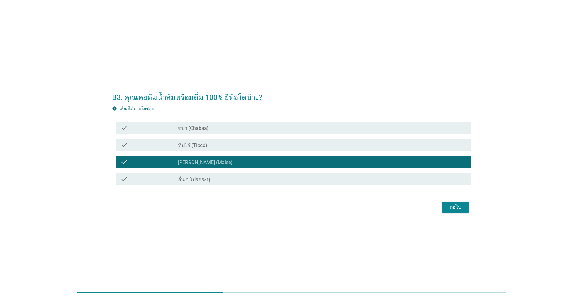
click at [173, 144] on div "check" at bounding box center [150, 144] width 58 height 7
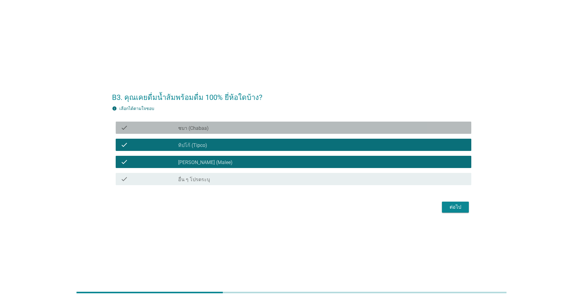
click at [172, 123] on div "check check_box_outline_blank ชบา (Chabaa)" at bounding box center [294, 128] width 356 height 12
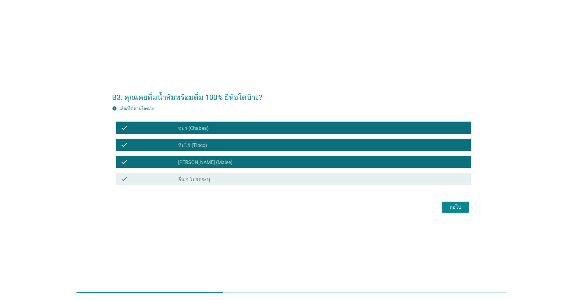
click at [301, 211] on div "ต่อไป" at bounding box center [455, 207] width 17 height 7
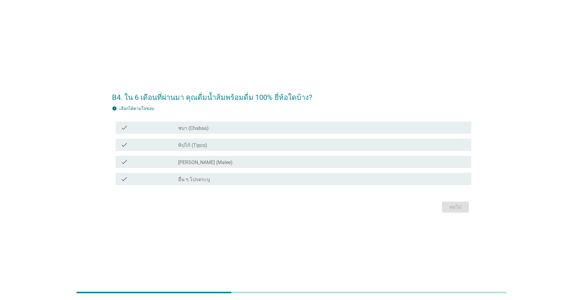
click at [185, 162] on label "[PERSON_NAME] (Malee)" at bounding box center [205, 163] width 54 height 6
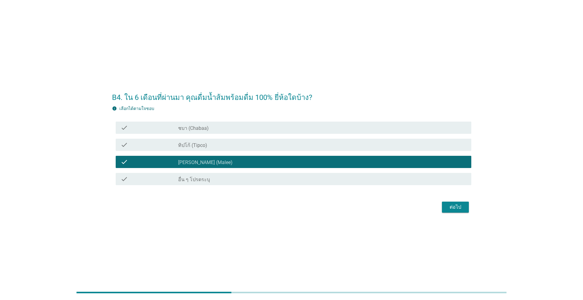
click at [187, 145] on label "ทิปโก้ (Tipco)" at bounding box center [192, 146] width 29 height 6
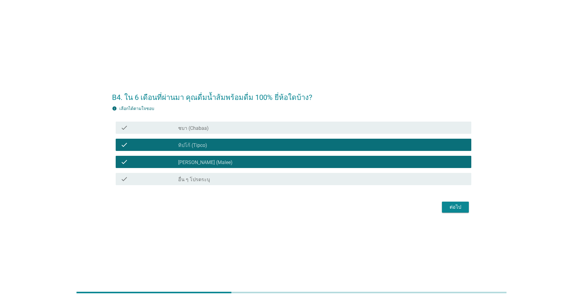
click at [301, 205] on button "ต่อไป" at bounding box center [455, 207] width 27 height 11
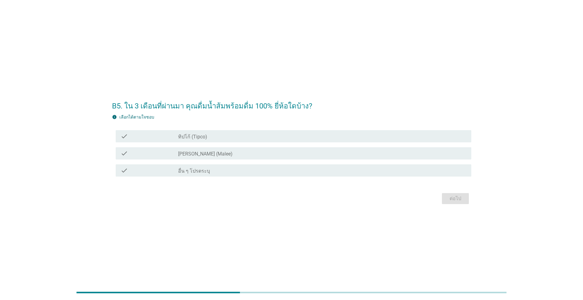
click at [189, 155] on label "[PERSON_NAME] (Malee)" at bounding box center [205, 154] width 54 height 6
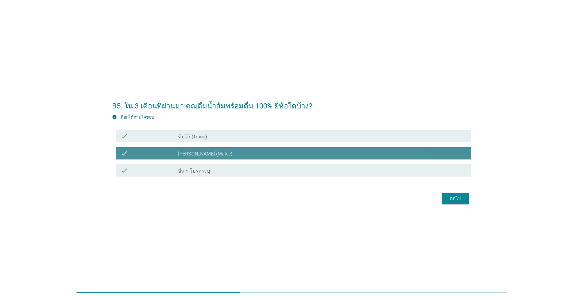
click at [188, 137] on label "ทิปโก้ (Tipco)" at bounding box center [192, 137] width 29 height 6
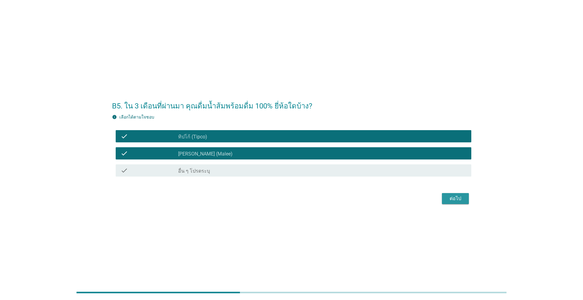
click at [301, 202] on div "ต่อไป" at bounding box center [455, 198] width 17 height 7
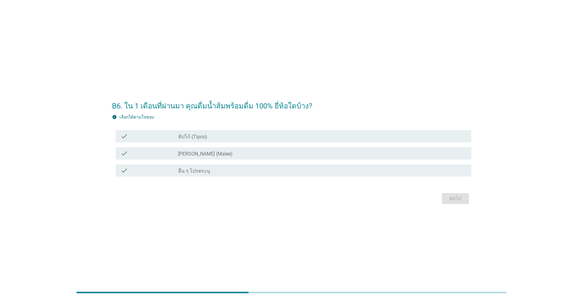
click at [191, 155] on label "[PERSON_NAME] (Malee)" at bounding box center [205, 154] width 54 height 6
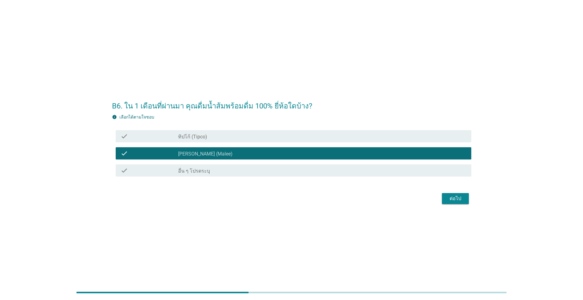
click at [185, 136] on label "ทิปโก้ (Tipco)" at bounding box center [192, 137] width 29 height 6
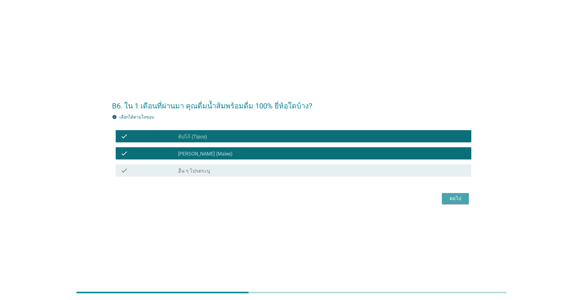
click at [301, 202] on button "ต่อไป" at bounding box center [455, 198] width 27 height 11
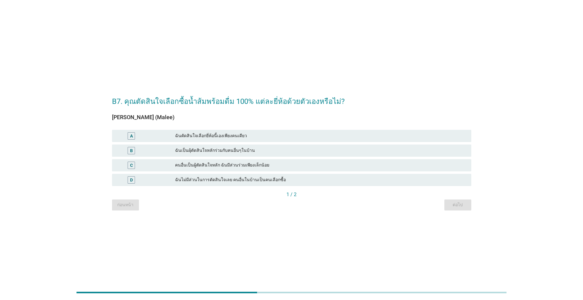
click at [187, 135] on div "ฉันตัดสินใจเลือกยี่ห้อนี้เองเพียงคนเดียว" at bounding box center [320, 135] width 291 height 7
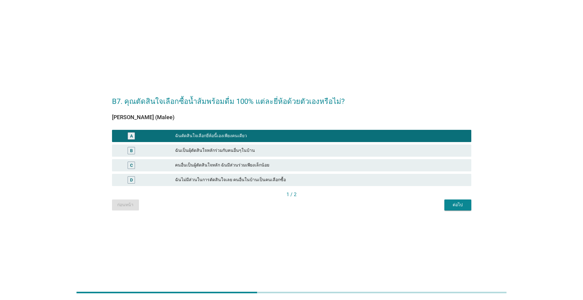
click at [301, 207] on button "ต่อไป" at bounding box center [457, 205] width 27 height 11
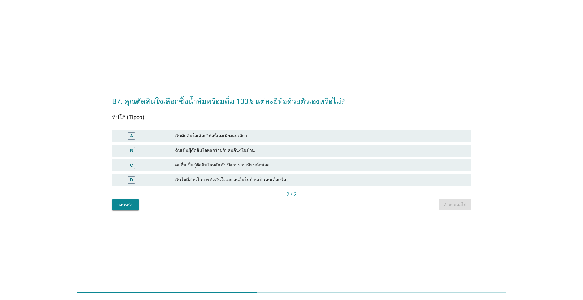
click at [301, 135] on div "ฉันตัดสินใจเลือกยี่ห้อนี้เองเพียงคนเดียว" at bounding box center [320, 135] width 291 height 7
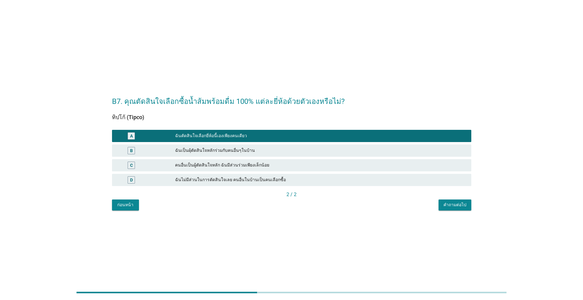
click at [301, 207] on div "คำถามต่อไป" at bounding box center [454, 205] width 23 height 6
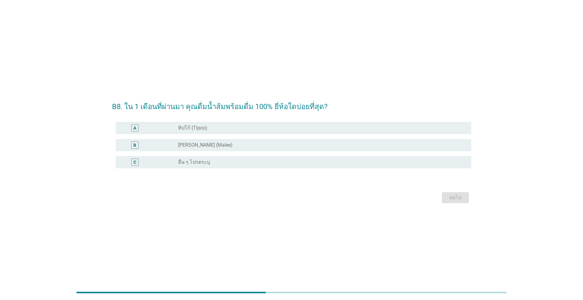
click at [190, 126] on label "ทิปโก้ (Tipco)" at bounding box center [192, 128] width 29 height 6
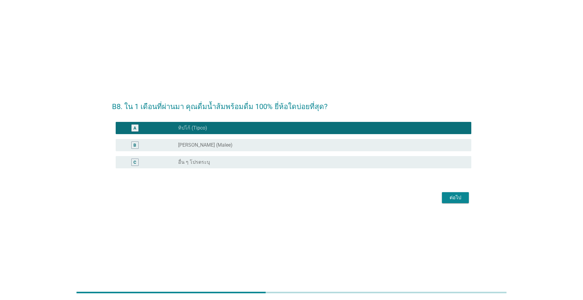
click at [184, 148] on label "[PERSON_NAME] (Malee)" at bounding box center [205, 145] width 54 height 6
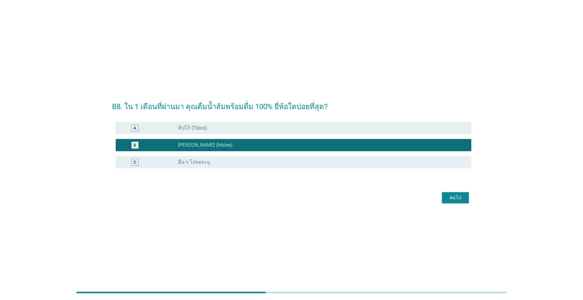
click at [187, 128] on label "ทิปโก้ (Tipco)" at bounding box center [192, 128] width 29 height 6
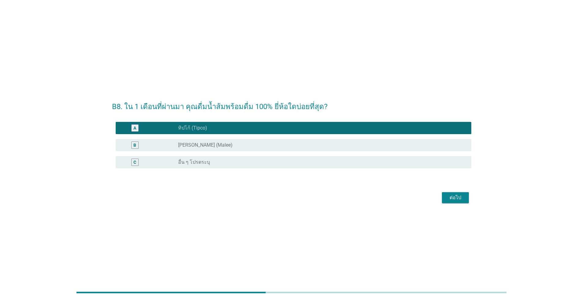
click at [301, 202] on button "ต่อไป" at bounding box center [455, 197] width 27 height 11
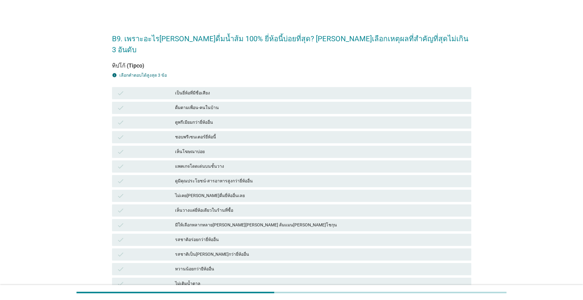
click at [199, 178] on div "ดูมีคุณประโยชน์-สารอาหารสูงกว่ายี่ห้ออื่น" at bounding box center [320, 181] width 291 height 7
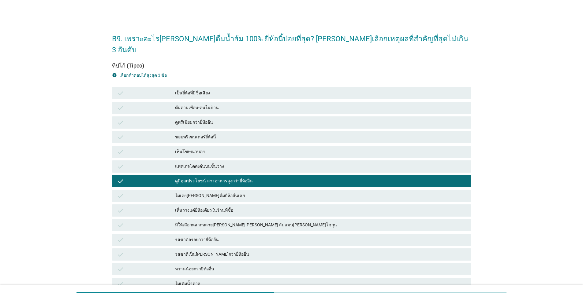
click at [201, 275] on div "ไม่เติมน้ำตาล" at bounding box center [320, 284] width 291 height 7
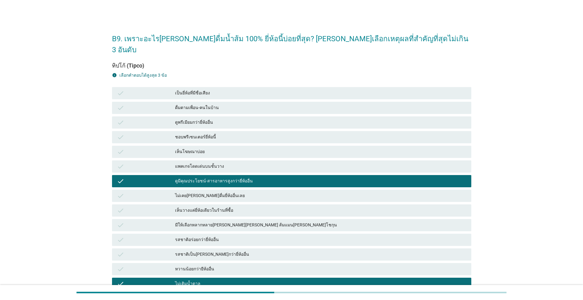
click at [194, 251] on div "รสชาติเป็น[PERSON_NAME]กว่ายี่ห้ออื่น" at bounding box center [320, 254] width 291 height 7
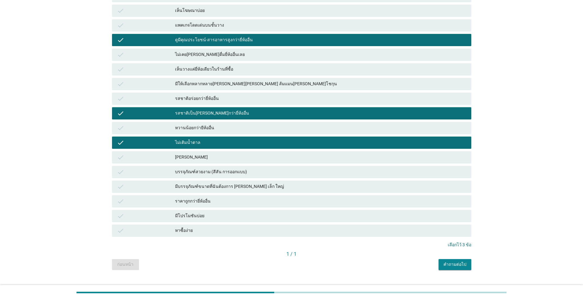
scroll to position [142, 0]
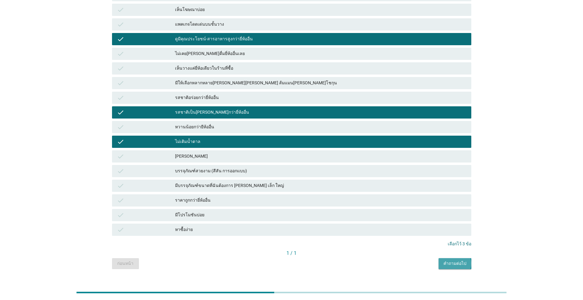
click at [301, 261] on div "คำถามต่อไป" at bounding box center [454, 264] width 23 height 6
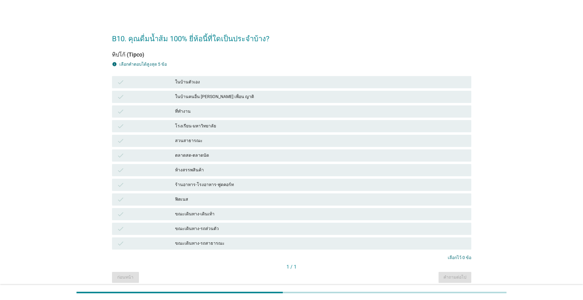
click at [179, 80] on div "ในบ้านตัวเอง" at bounding box center [320, 82] width 291 height 7
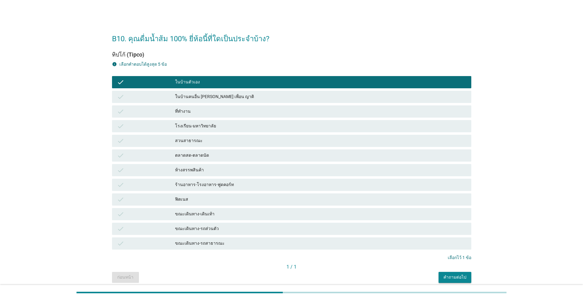
click at [186, 113] on div "ที่ทำงาน" at bounding box center [320, 111] width 291 height 7
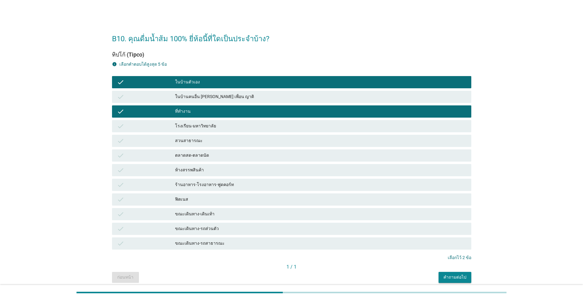
click at [216, 230] on div "ขณะเดินทาง-รถส่วนตัว" at bounding box center [320, 229] width 291 height 7
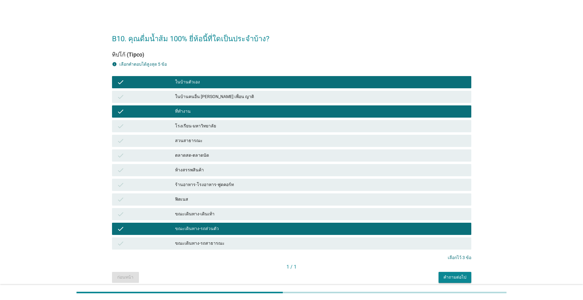
click at [301, 275] on div "คำถามต่อไป" at bounding box center [454, 277] width 23 height 6
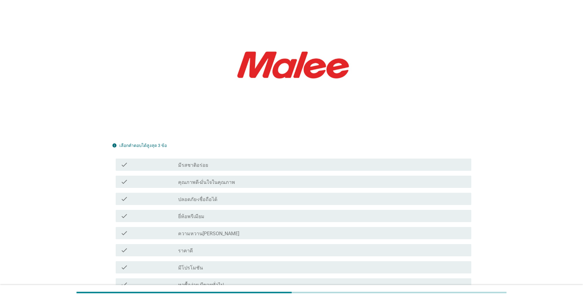
scroll to position [122, 0]
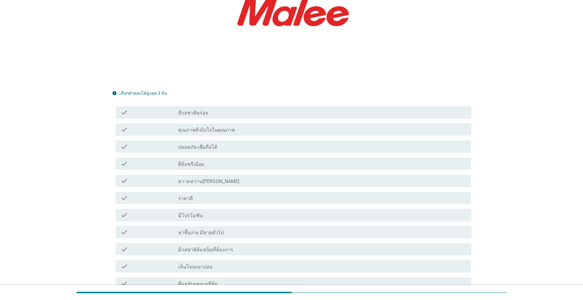
click at [187, 126] on div "check_box_outline_blank คุณภาพดี-มั่นใจในคุณภาพ" at bounding box center [322, 129] width 288 height 7
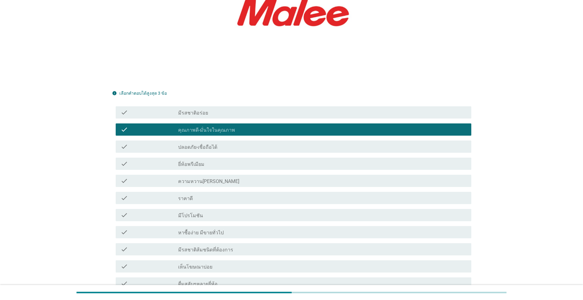
click at [190, 213] on label "มีโปรโมชัน" at bounding box center [190, 216] width 25 height 6
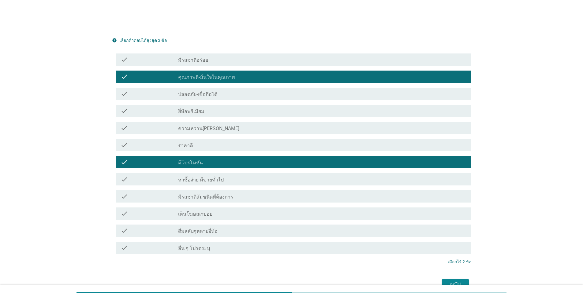
scroll to position [199, 0]
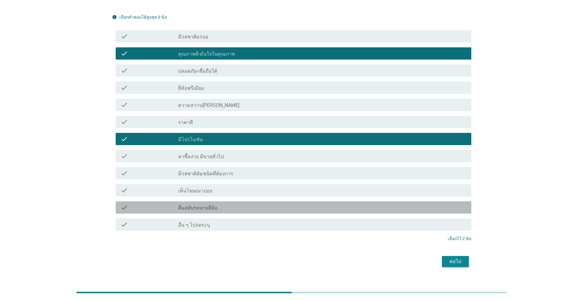
click at [190, 205] on label "ดื่มสลับๆหลายยี่ห้อ" at bounding box center [197, 208] width 39 height 6
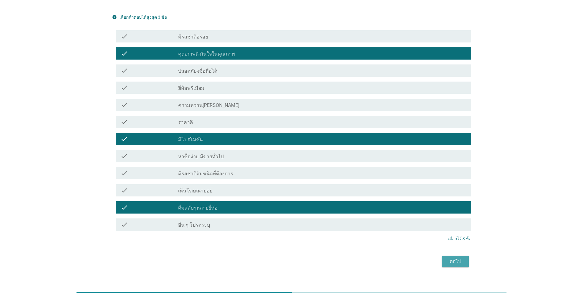
click at [301, 258] on div "ต่อไป" at bounding box center [455, 261] width 17 height 7
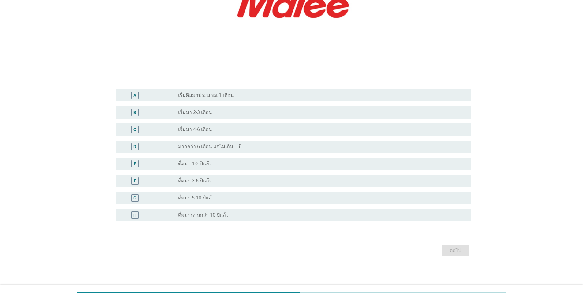
scroll to position [0, 0]
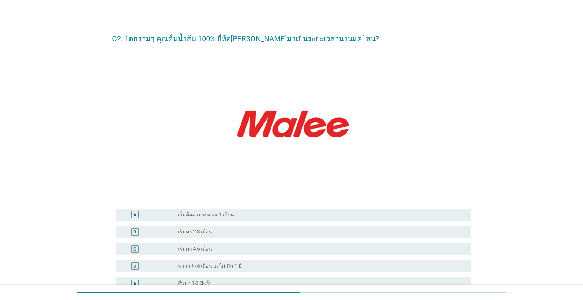
click at [187, 233] on label "เริ่มมา 2-3 เดือน" at bounding box center [195, 232] width 34 height 6
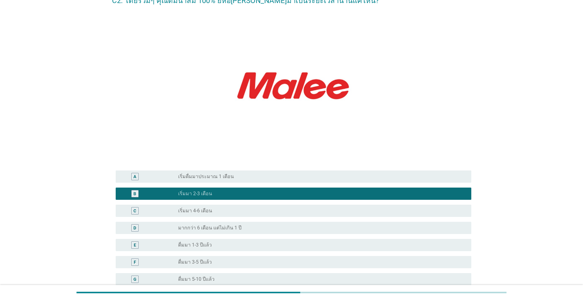
scroll to position [120, 0]
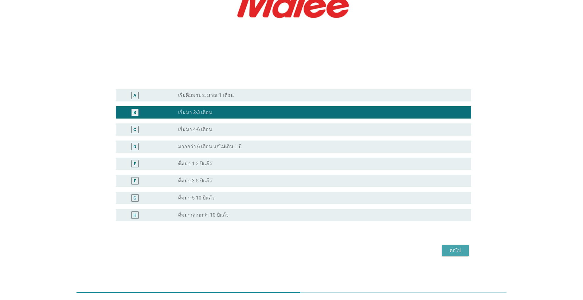
click at [301, 252] on div "ต่อไป" at bounding box center [455, 250] width 17 height 7
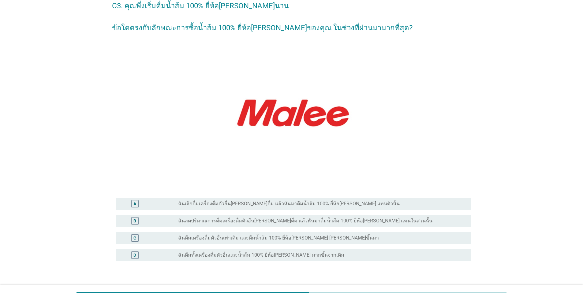
scroll to position [73, 0]
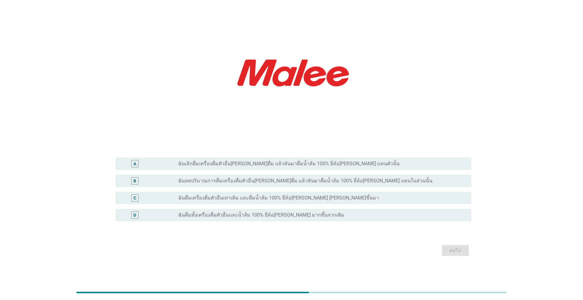
click at [191, 163] on label "ฉันเลิกดื่มเครื่องดื่มตัวอื่น[PERSON_NAME]ดื่ม แล้วหันมาดื่มน้ำส้ม 100% ยี่ห้อ[…" at bounding box center [289, 164] width 222 height 6
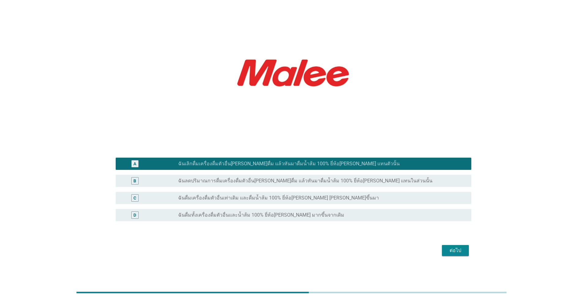
click at [214, 218] on label "ฉันดื่มทั้งเครื่องดื่มตัวอื่นและน้ำส้ม 100% ยี่ห้อ[PERSON_NAME] มากขึ้นจากเดิม" at bounding box center [261, 215] width 166 height 6
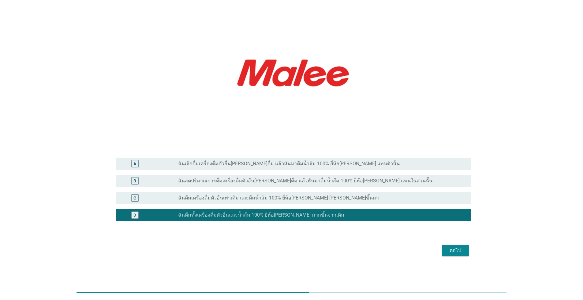
click at [301, 254] on div "ต่อไป" at bounding box center [455, 250] width 17 height 7
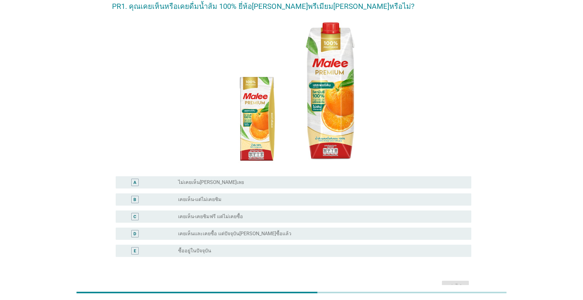
scroll to position [68, 0]
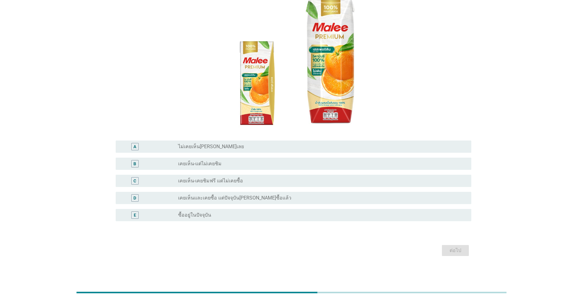
click at [230, 216] on div "radio_button_unchecked ซื้ออยู่ในปัจจุบัน" at bounding box center [319, 215] width 283 height 6
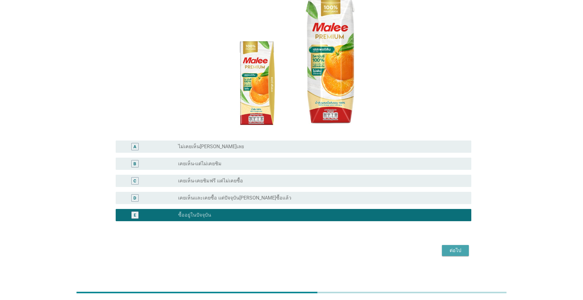
click at [301, 251] on div "ต่อไป" at bounding box center [455, 250] width 17 height 7
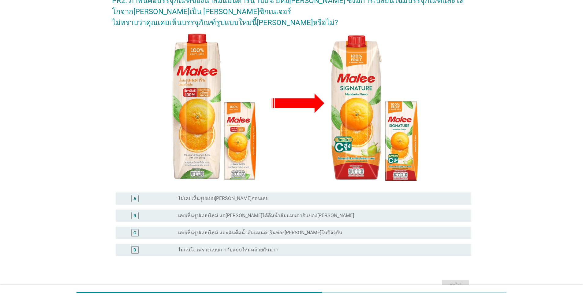
scroll to position [73, 0]
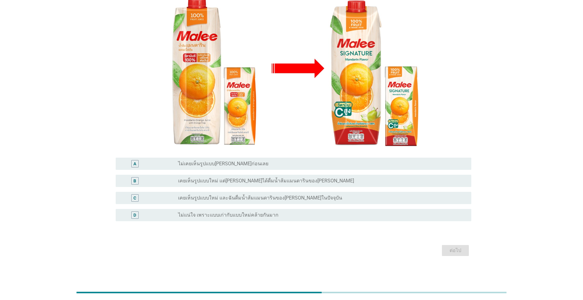
click at [191, 198] on label "เคยเห็นรูปแบบใหม่ และฉันดื่มน้ำส้มแมนดารินของ[PERSON_NAME]ในปัจจุบัน" at bounding box center [260, 198] width 164 height 6
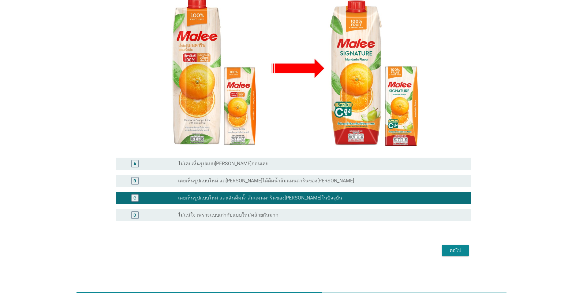
click at [301, 251] on div "ต่อไป" at bounding box center [455, 250] width 17 height 7
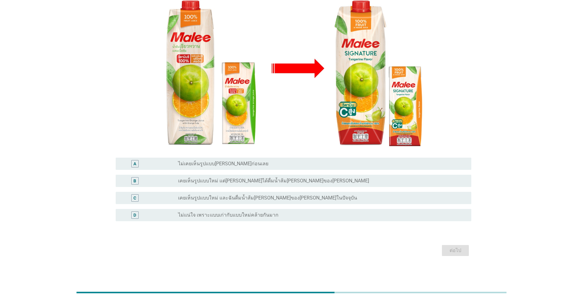
click at [246, 198] on label "เคยเห็นรูปแบบใหม่ และฉันดื่มน้ำส้ม[PERSON_NAME]ของ[PERSON_NAME]ในปัจจุบัน" at bounding box center [267, 198] width 179 height 6
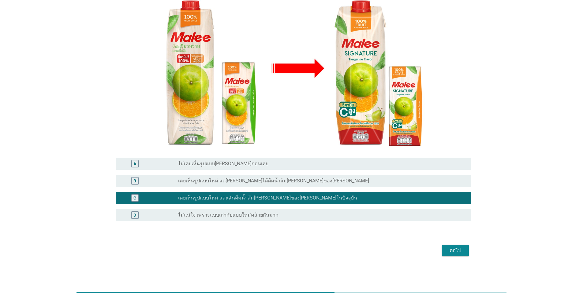
click at [301, 250] on div "ต่อไป" at bounding box center [455, 250] width 17 height 7
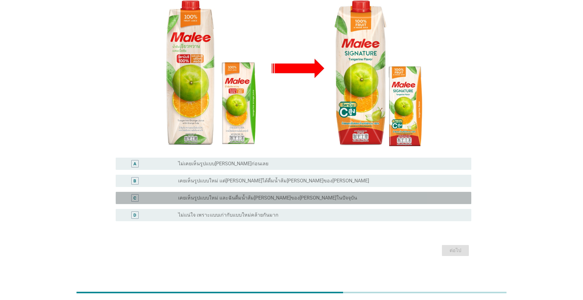
click at [264, 199] on label "เคยเห็นรูปแบบใหม่ และฉันดื่มน้ำส้ม[PERSON_NAME]ของ[PERSON_NAME]ในปัจจุบัน" at bounding box center [267, 198] width 179 height 6
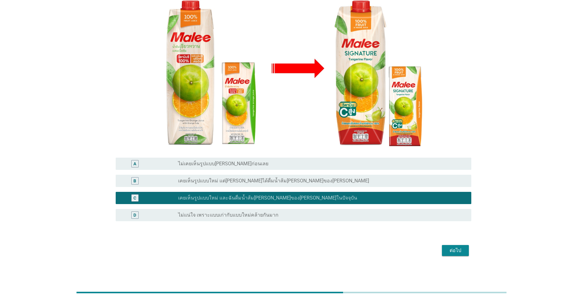
click at [301, 250] on button "ต่อไป" at bounding box center [455, 250] width 27 height 11
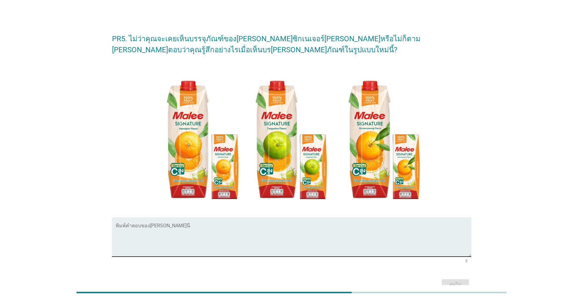
click at [120, 226] on textarea "พิมพ์คำตอบของคุณ ที่นี่" at bounding box center [294, 241] width 356 height 32
type textarea "ดูพรีเมี่ยม"
click at [301, 275] on button "ต่อไป" at bounding box center [455, 285] width 27 height 11
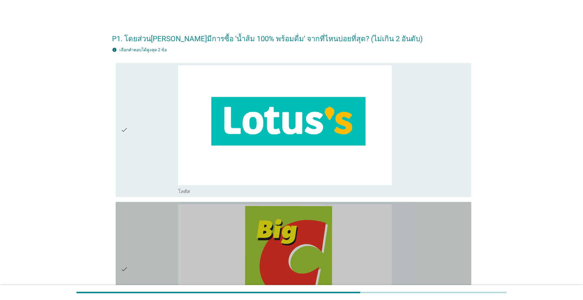
click at [301, 249] on div "check_box_outline_blank [PERSON_NAME]" at bounding box center [322, 270] width 288 height 130
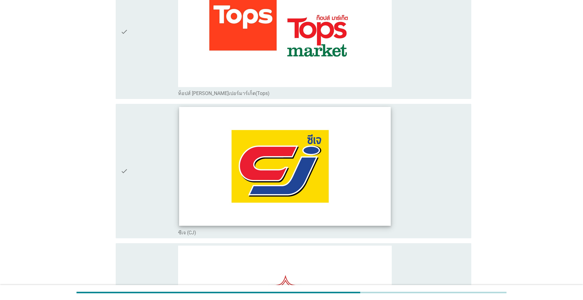
scroll to position [918, 0]
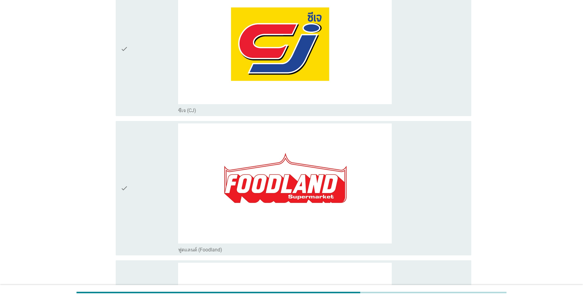
click at [301, 49] on div "check_box_outline_blank ซีเจ (CJ)" at bounding box center [322, 49] width 288 height 130
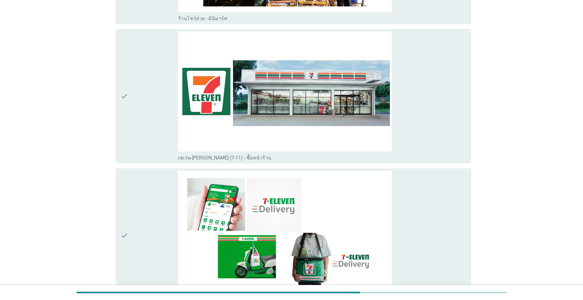
click at [301, 100] on div "check_box_outline_blank เซเว่น-[PERSON_NAME] (7-11) - ซื้อหน้าร้าน" at bounding box center [322, 97] width 288 height 130
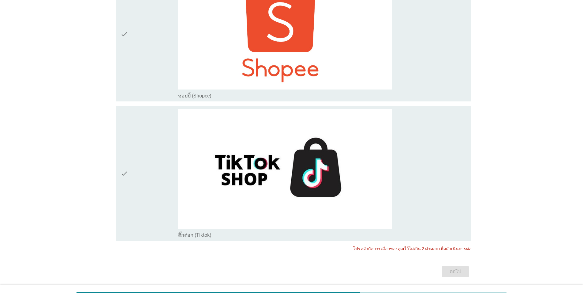
scroll to position [2371, 0]
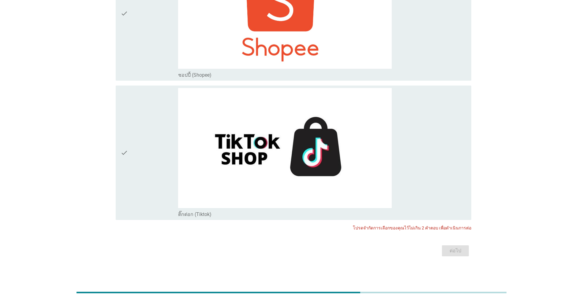
click at [301, 177] on div "check_box_outline_blank ติ๊กต่อก (Tiktok)" at bounding box center [322, 153] width 288 height 130
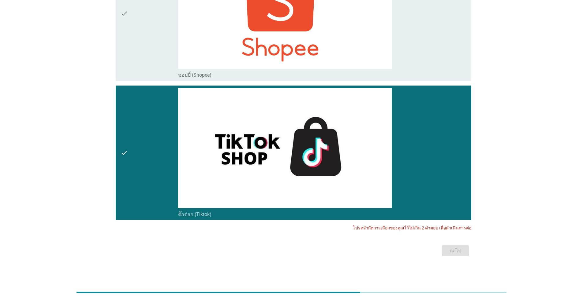
click at [301, 176] on div "check_box_outline_blank ติ๊กต่อก (Tiktok)" at bounding box center [322, 153] width 288 height 130
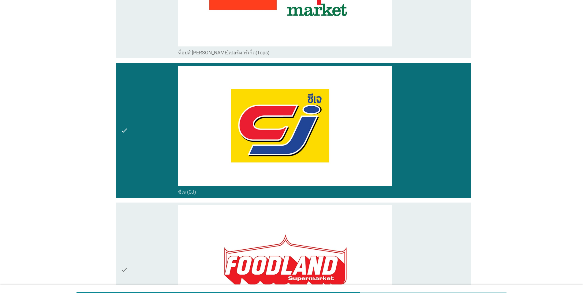
scroll to position [780, 0]
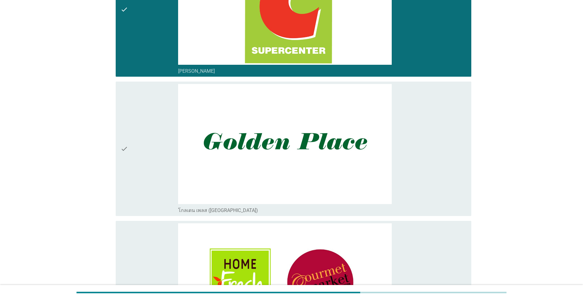
click at [301, 22] on div "check_box_outline_blank [PERSON_NAME]" at bounding box center [322, 10] width 288 height 130
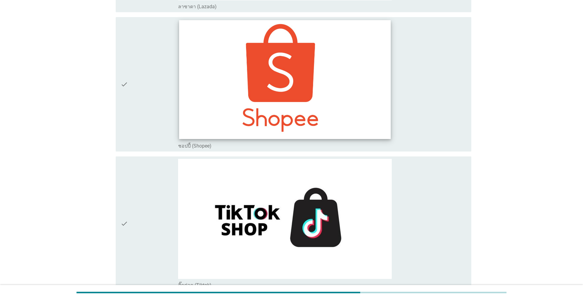
scroll to position [2371, 0]
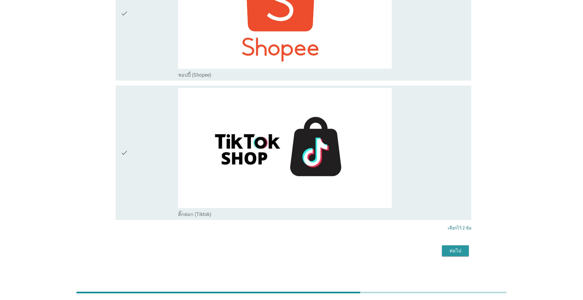
click at [301, 254] on button "ต่อไป" at bounding box center [455, 251] width 27 height 11
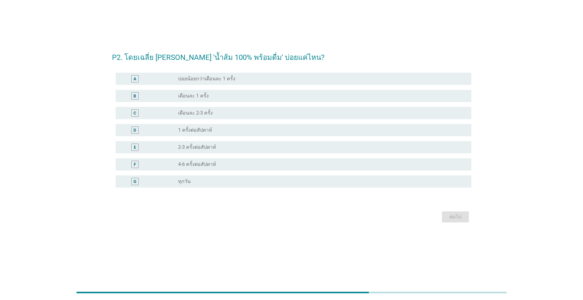
scroll to position [0, 0]
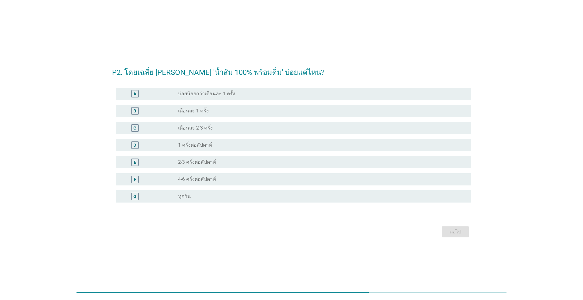
click at [177, 180] on div "F" at bounding box center [150, 179] width 58 height 7
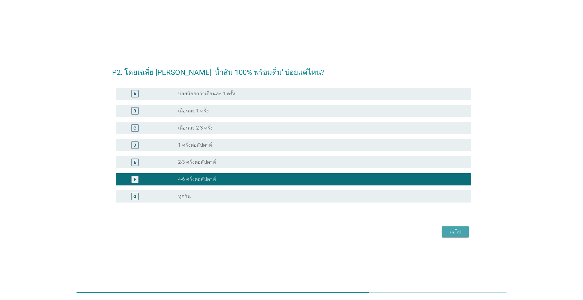
click at [301, 235] on button "ต่อไป" at bounding box center [455, 232] width 27 height 11
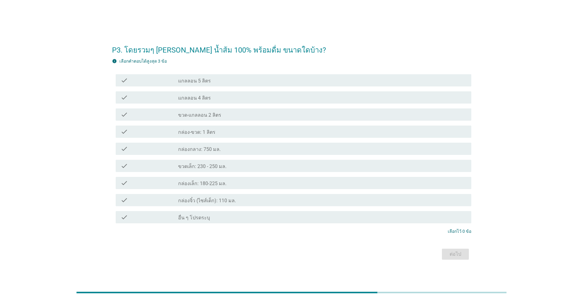
click at [190, 98] on label "แกลลอน 4 ลิตร" at bounding box center [194, 98] width 33 height 6
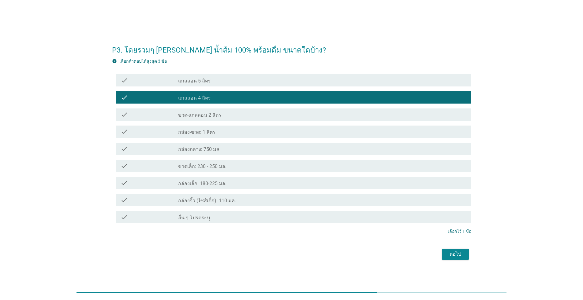
click at [301, 254] on div "ต่อไป" at bounding box center [455, 254] width 17 height 7
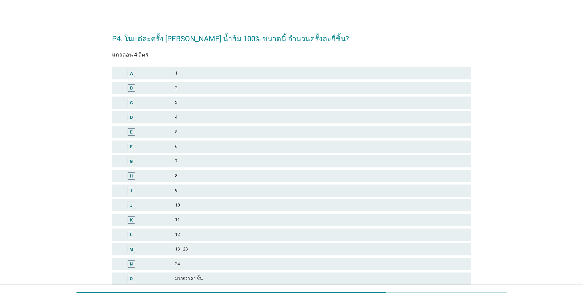
click at [174, 102] on div "C" at bounding box center [146, 102] width 58 height 7
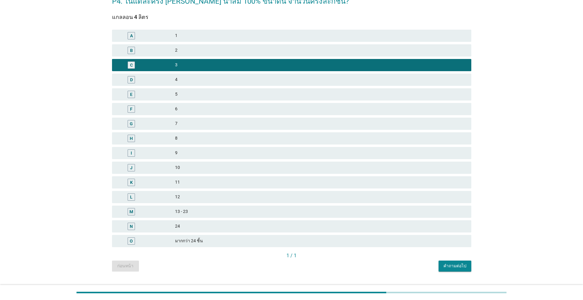
scroll to position [51, 0]
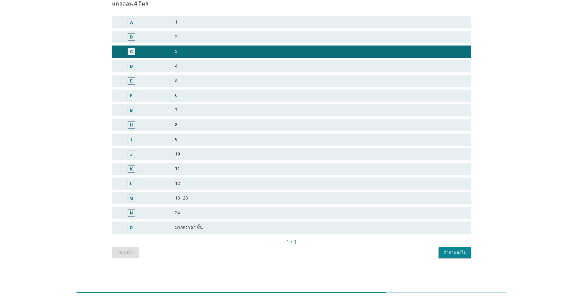
click at [200, 76] on div "E 5" at bounding box center [291, 81] width 359 height 12
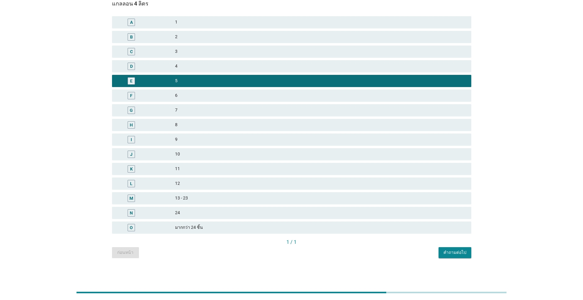
click at [301, 252] on div "คำถามต่อไป" at bounding box center [454, 253] width 23 height 6
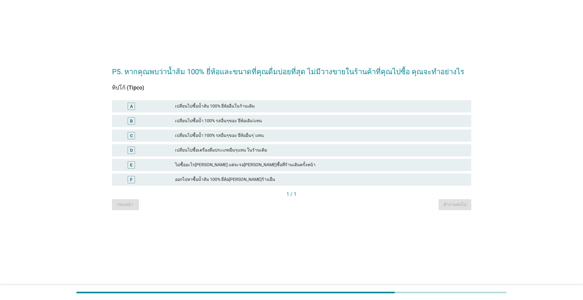
scroll to position [0, 0]
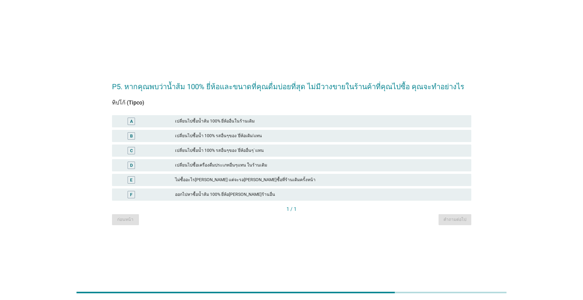
click at [213, 196] on div "ออกไปหาซื้อน้ำส้ม 100% ยี่ห้อ[PERSON_NAME]ร้านอื่น" at bounding box center [320, 194] width 291 height 7
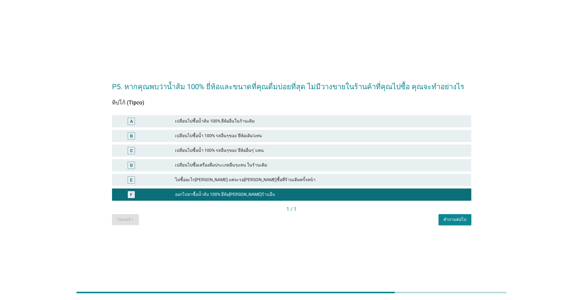
click at [301, 218] on div "คำถามต่อไป" at bounding box center [454, 220] width 23 height 6
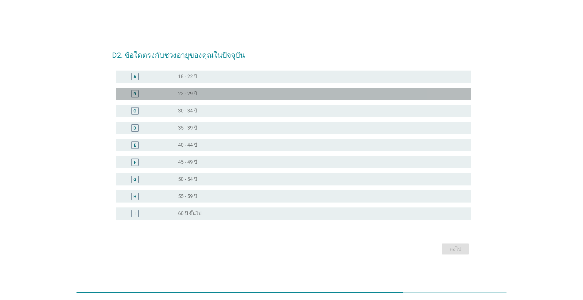
click at [178, 99] on div "B radio_button_unchecked 23 - 29 ปี" at bounding box center [294, 94] width 356 height 12
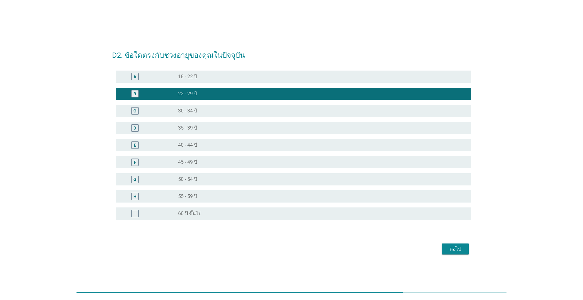
click at [301, 254] on button "ต่อไป" at bounding box center [455, 249] width 27 height 11
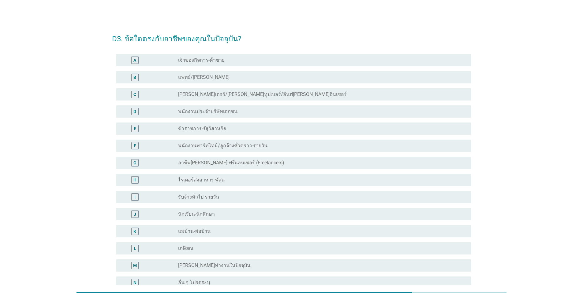
click at [207, 113] on label "พนักงานประจำบริษัทเอกชน" at bounding box center [207, 112] width 59 height 6
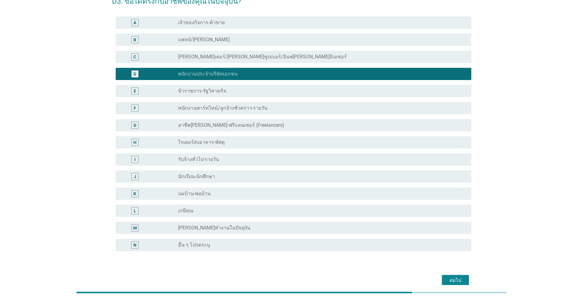
scroll to position [67, 0]
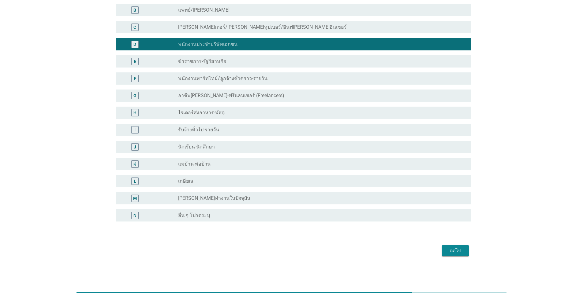
click at [301, 254] on button "ต่อไป" at bounding box center [455, 251] width 27 height 11
